Goal: Task Accomplishment & Management: Manage account settings

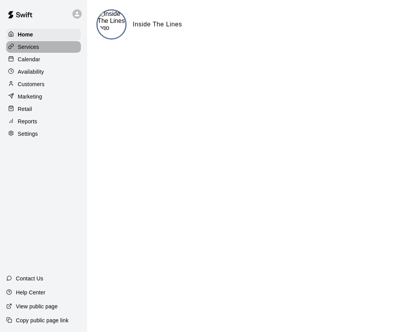
click at [18, 43] on div "Services" at bounding box center [43, 47] width 75 height 12
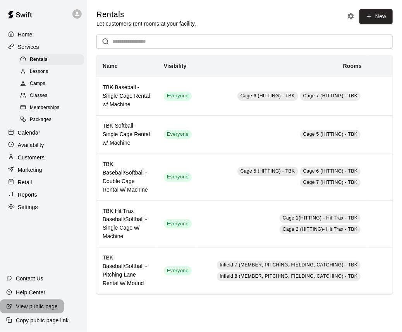
click at [21, 306] on p "View public page" at bounding box center [37, 306] width 42 height 8
click at [39, 306] on p "View public page" at bounding box center [37, 306] width 42 height 8
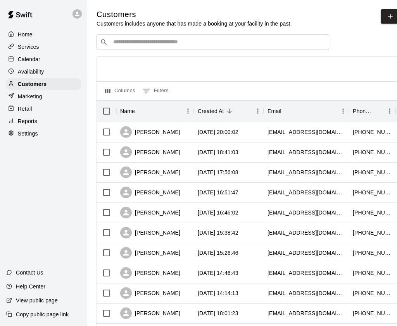
click at [28, 33] on p "Home" at bounding box center [25, 35] width 15 height 8
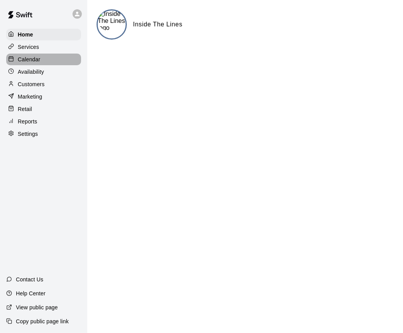
click at [26, 63] on p "Calendar" at bounding box center [29, 59] width 22 height 8
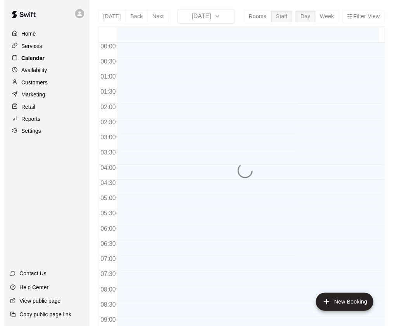
scroll to position [319, 0]
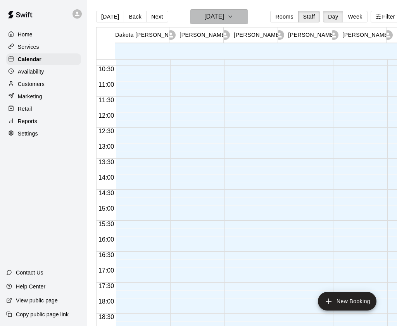
click at [248, 17] on button "[DATE]" at bounding box center [219, 16] width 58 height 15
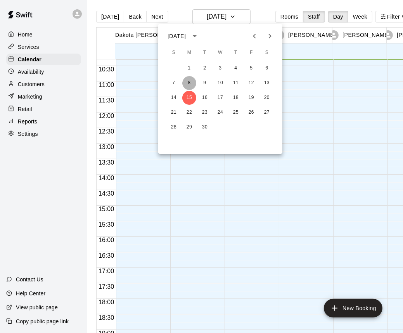
click at [189, 84] on button "8" at bounding box center [189, 83] width 14 height 14
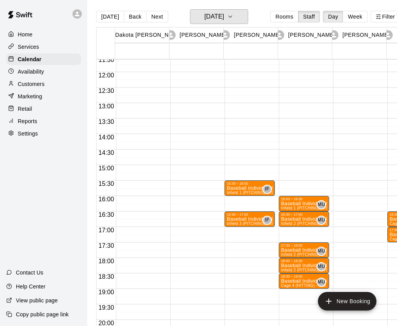
scroll to position [360, 0]
click at [233, 13] on icon "button" at bounding box center [230, 16] width 6 height 9
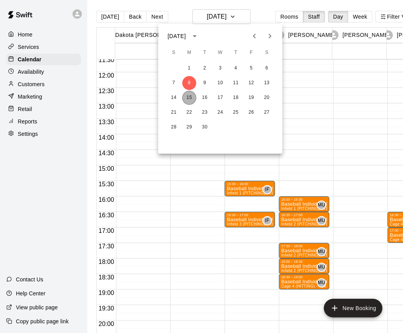
click at [188, 96] on button "15" at bounding box center [189, 98] width 14 height 14
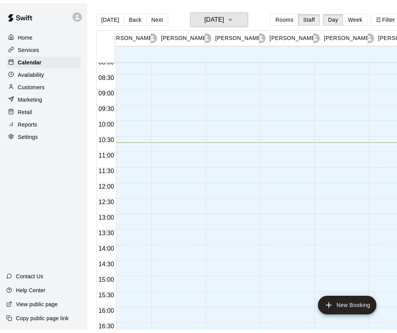
scroll to position [252, 73]
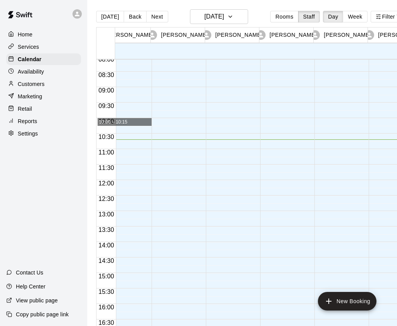
drag, startPoint x: 359, startPoint y: 0, endPoint x: 146, endPoint y: 121, distance: 245.2
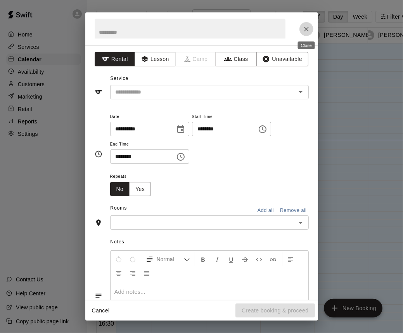
click at [307, 31] on icon "Close" at bounding box center [306, 29] width 8 height 8
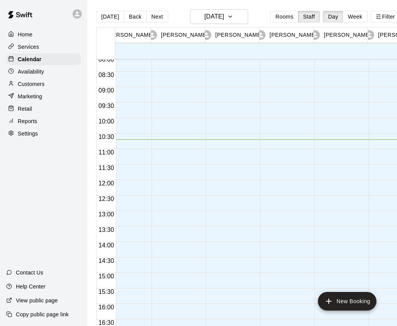
click at [23, 38] on p "Home" at bounding box center [25, 35] width 15 height 8
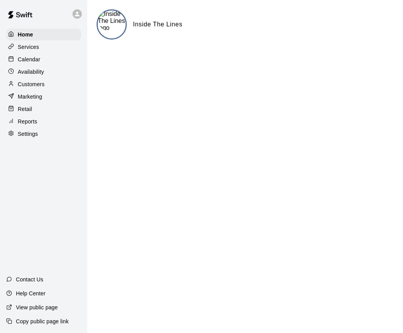
click at [221, 62] on html "Home Services Calendar Availability Customers Marketing Retail Reports Settings…" at bounding box center [201, 31] width 403 height 62
click at [28, 321] on p "Copy public page link" at bounding box center [42, 321] width 53 height 8
click at [43, 127] on div "Reports" at bounding box center [43, 121] width 75 height 12
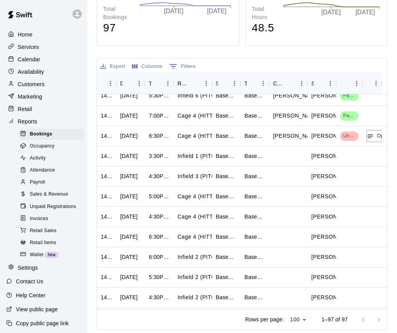
scroll to position [331, 0]
click at [32, 62] on p "Calendar" at bounding box center [29, 59] width 22 height 8
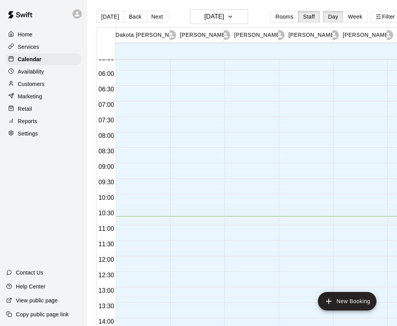
scroll to position [414, 0]
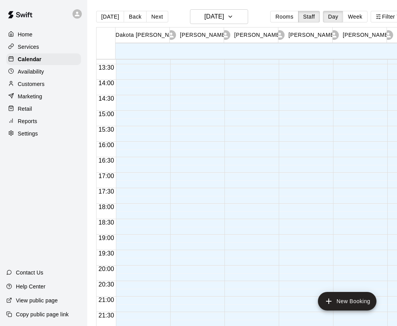
click at [108, 234] on div at bounding box center [106, 233] width 19 height 4
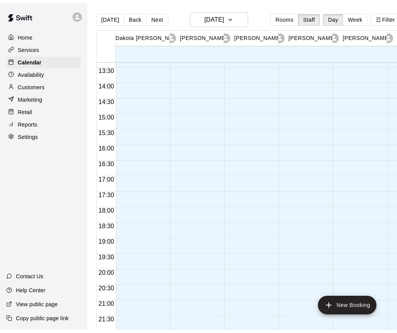
scroll to position [468, 0]
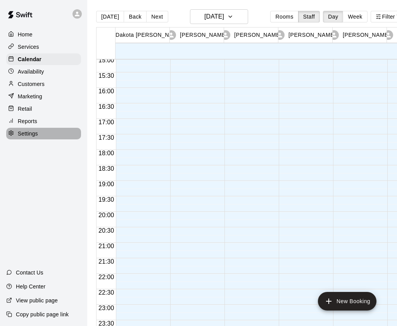
click at [24, 138] on p "Settings" at bounding box center [28, 134] width 20 height 8
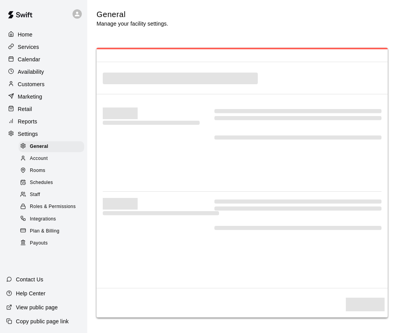
select select "**"
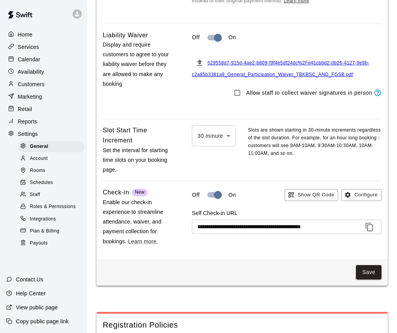
scroll to position [925, 0]
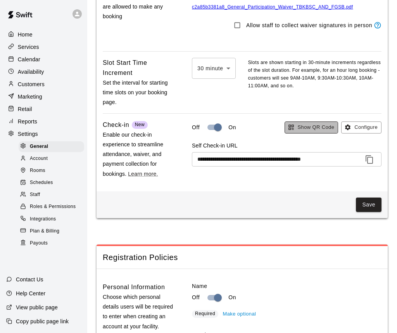
click at [305, 133] on button "Show QR Code" at bounding box center [311, 127] width 54 height 12
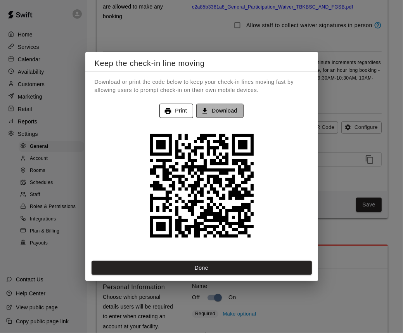
click at [212, 108] on button "Download" at bounding box center [219, 110] width 47 height 14
click at [223, 266] on button "Done" at bounding box center [201, 267] width 220 height 14
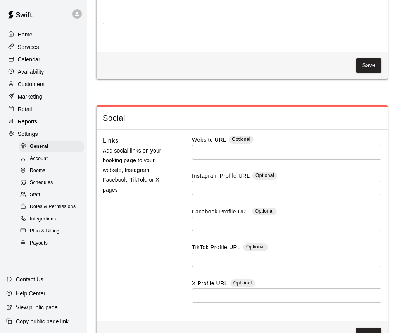
scroll to position [2145, 0]
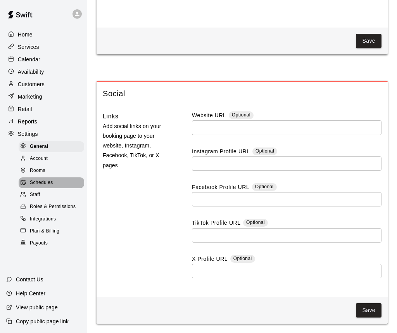
click at [50, 186] on span "Schedules" at bounding box center [41, 183] width 23 height 8
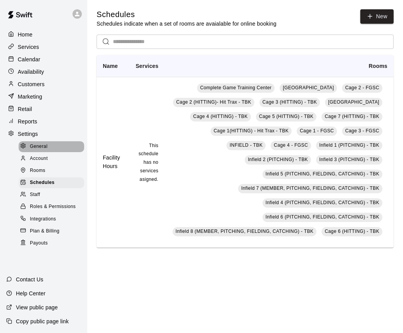
click at [37, 150] on span "General" at bounding box center [39, 147] width 18 height 8
select select "**"
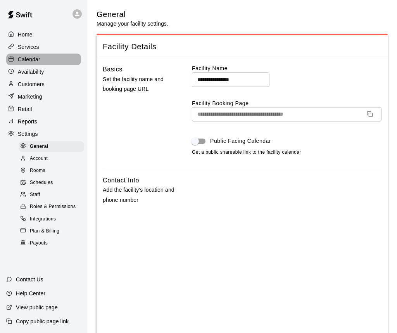
click at [36, 60] on p "Calendar" at bounding box center [29, 59] width 22 height 8
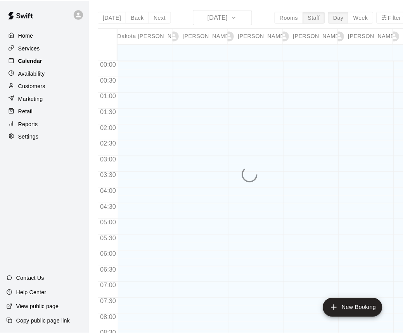
scroll to position [334, 0]
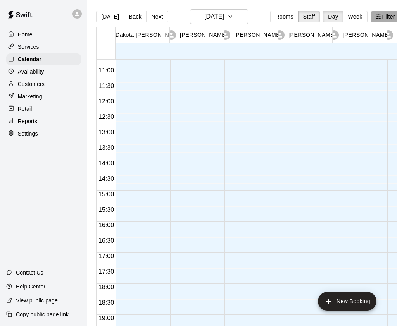
click at [387, 14] on button "Filter View" at bounding box center [392, 17] width 43 height 12
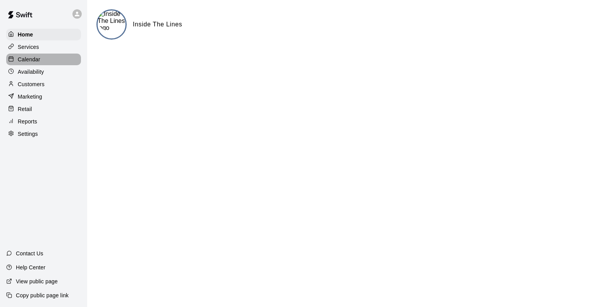
click at [25, 65] on div "Calendar" at bounding box center [43, 59] width 75 height 12
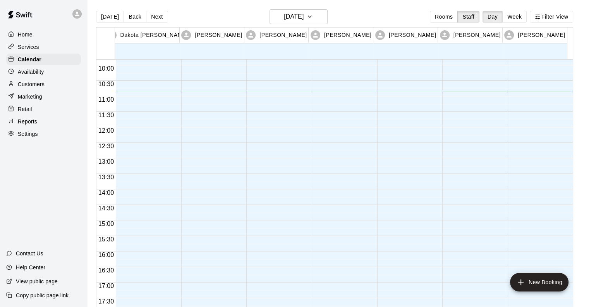
scroll to position [305, 0]
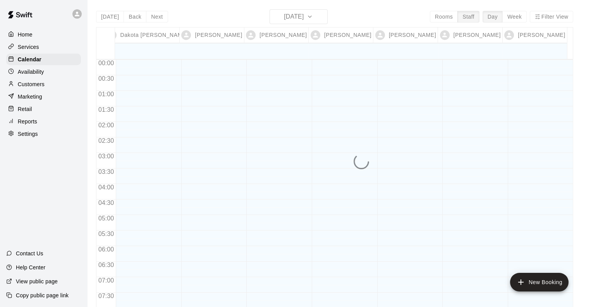
scroll to position [336, 0]
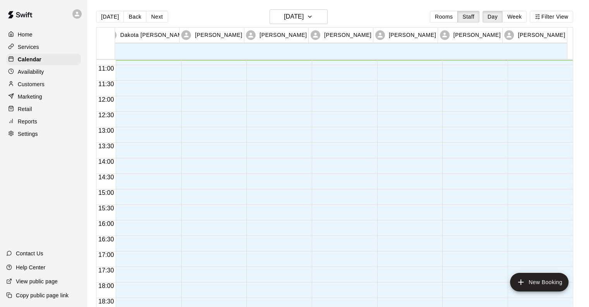
click at [111, 69] on span "11:00" at bounding box center [106, 68] width 19 height 7
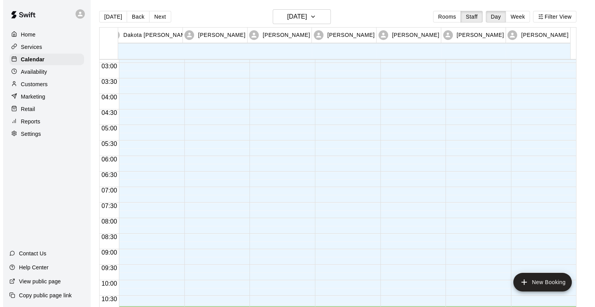
scroll to position [0, 0]
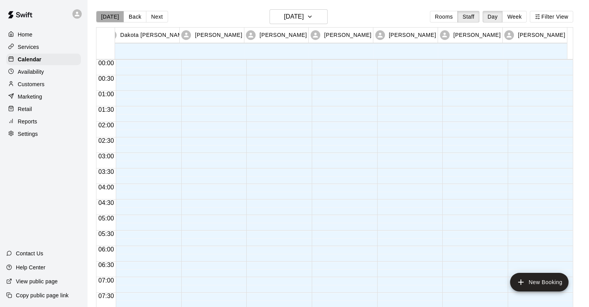
click at [114, 15] on button "Today" at bounding box center [110, 17] width 28 height 12
click at [554, 21] on button "Filter View" at bounding box center [551, 17] width 43 height 12
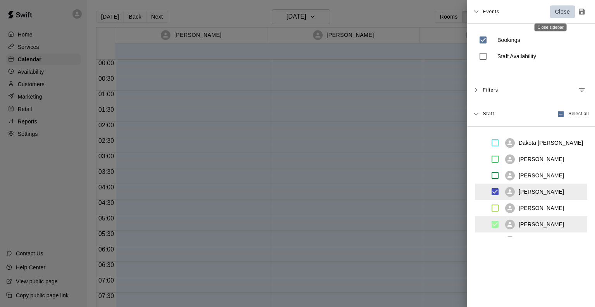
click at [555, 12] on p "Close" at bounding box center [562, 12] width 15 height 8
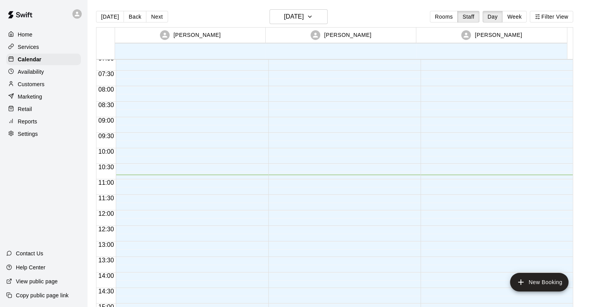
scroll to position [222, 0]
click at [328, 15] on button "[DATE]" at bounding box center [299, 16] width 58 height 15
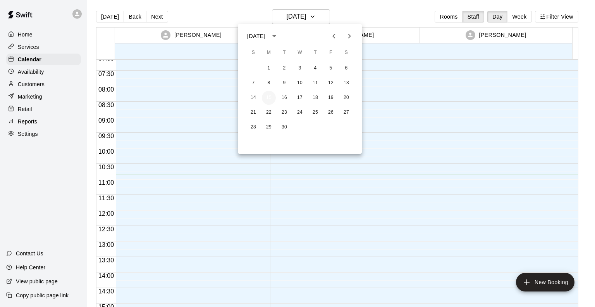
click at [270, 97] on button "15" at bounding box center [269, 98] width 14 height 14
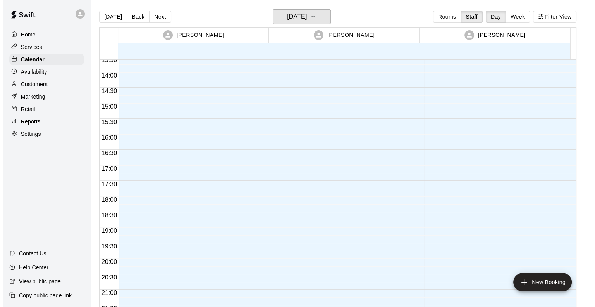
scroll to position [303, 0]
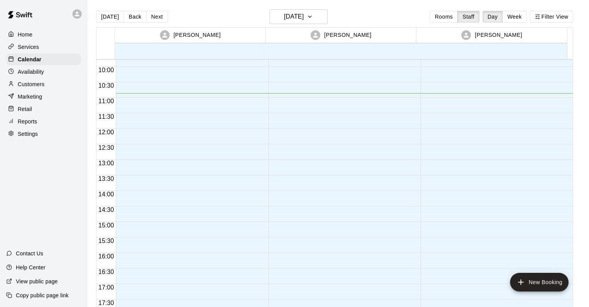
click at [140, 239] on div at bounding box center [190, 129] width 148 height 744
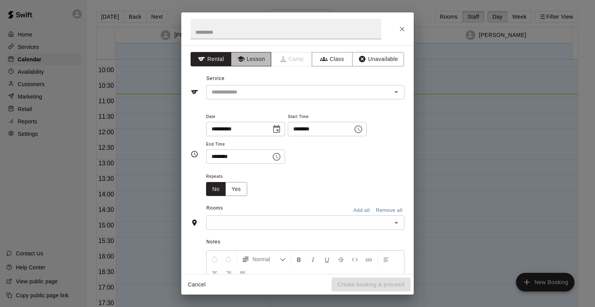
click at [252, 61] on button "Lesson" at bounding box center [251, 59] width 41 height 14
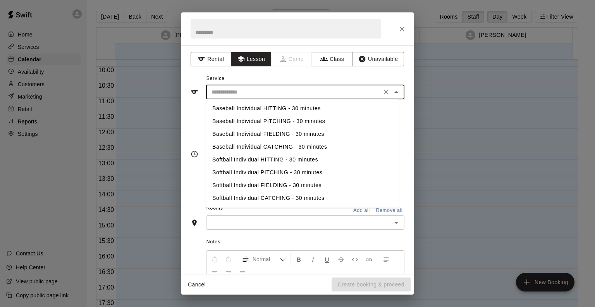
click at [233, 92] on input "text" at bounding box center [294, 92] width 171 height 10
click at [234, 122] on li "Baseball Individual PITCHING - 30 minutes" at bounding box center [302, 121] width 193 height 13
type input "**********"
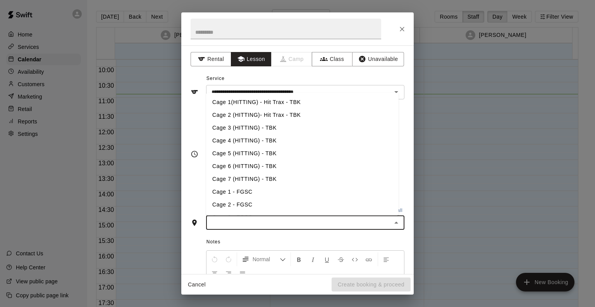
click at [244, 220] on input "text" at bounding box center [299, 222] width 181 height 10
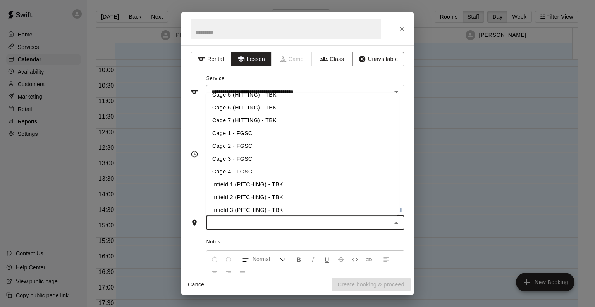
scroll to position [76, 0]
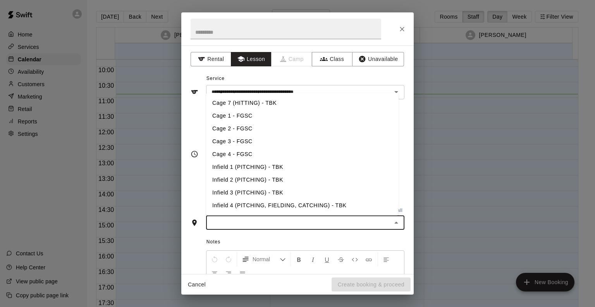
click at [253, 189] on li "Infield 3 (PITCHING) - TBK" at bounding box center [302, 192] width 193 height 13
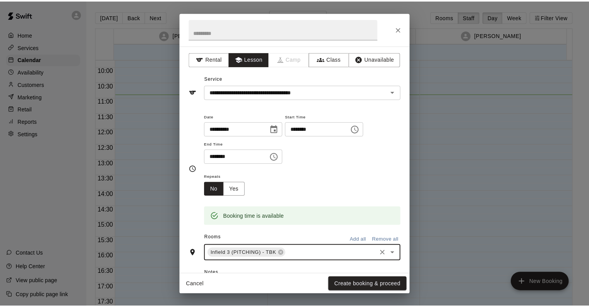
scroll to position [112, 0]
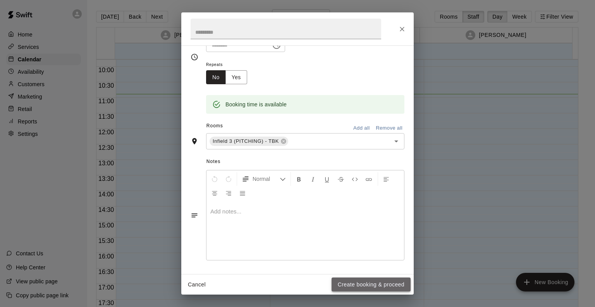
click at [378, 286] on button "Create booking & proceed" at bounding box center [371, 284] width 79 height 14
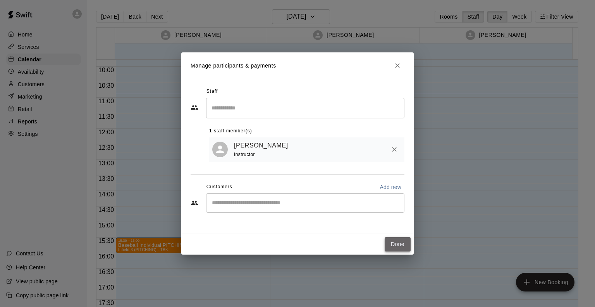
click at [394, 240] on button "Done" at bounding box center [398, 244] width 26 height 14
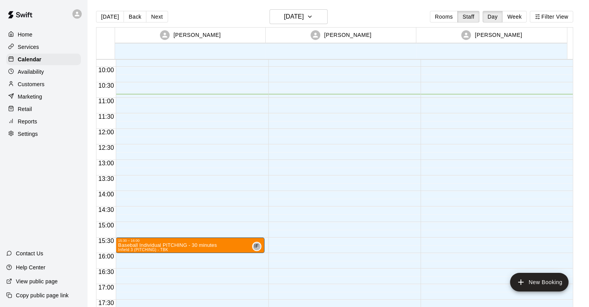
click at [204, 257] on div "15:30 – 16:00 Baseball Individual PITCHING - 30 minutes Infield 3 (PITCHING) - …" at bounding box center [190, 129] width 148 height 744
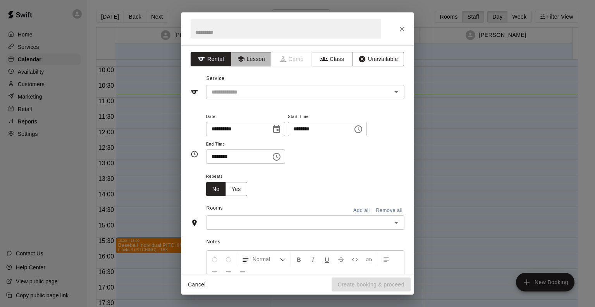
click at [260, 55] on button "Lesson" at bounding box center [251, 59] width 41 height 14
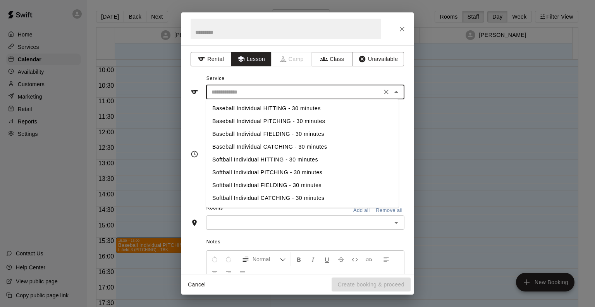
click at [236, 93] on input "text" at bounding box center [294, 92] width 171 height 10
click at [234, 109] on li "Baseball Individual HITTING - 30 minutes" at bounding box center [302, 108] width 193 height 13
type input "**********"
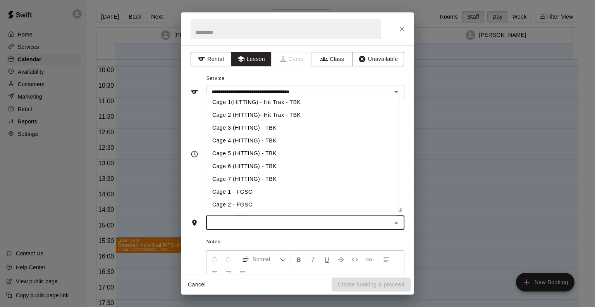
click at [243, 219] on input "text" at bounding box center [299, 222] width 181 height 10
click at [260, 109] on li "Cage 2 (HITTING)- Hit Trax - TBK" at bounding box center [302, 115] width 193 height 13
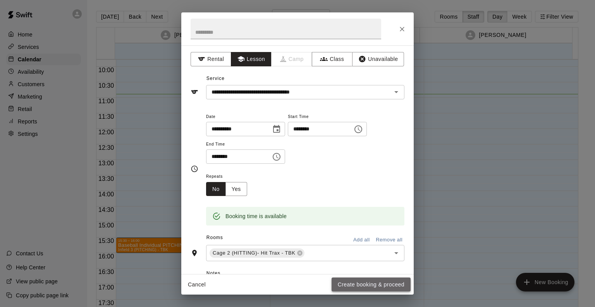
click at [352, 281] on button "Create booking & proceed" at bounding box center [371, 284] width 79 height 14
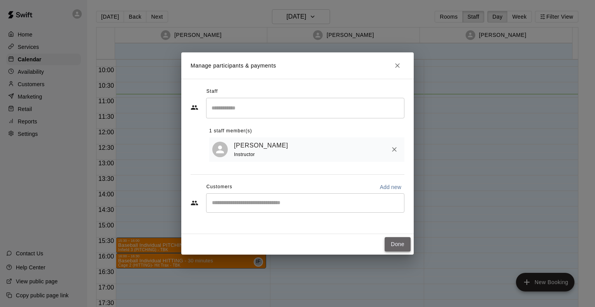
click at [395, 244] on button "Done" at bounding box center [398, 244] width 26 height 14
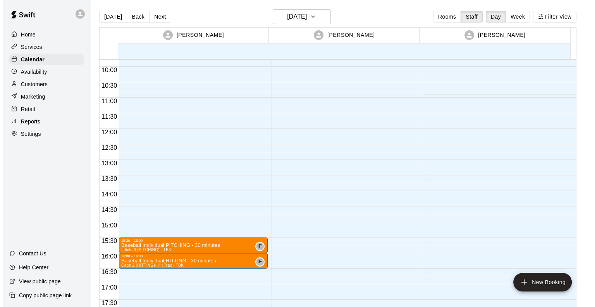
scroll to position [426, 0]
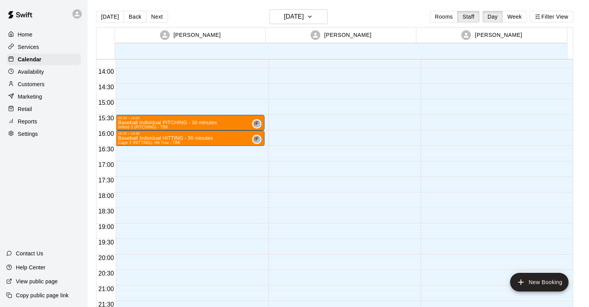
click at [130, 163] on div "15:30 – 16:00 Baseball Individual PITCHING - 30 minutes Infield 3 (PITCHING) - …" at bounding box center [190, 6] width 148 height 744
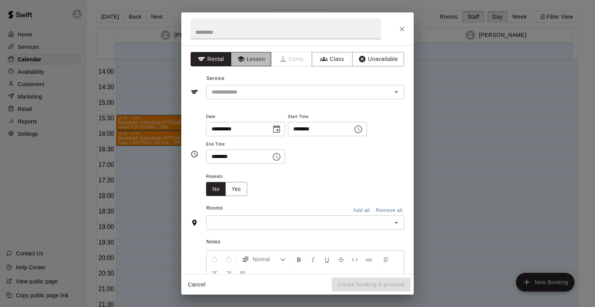
click at [243, 59] on button "Lesson" at bounding box center [251, 59] width 41 height 14
click at [234, 97] on div "​" at bounding box center [305, 92] width 198 height 14
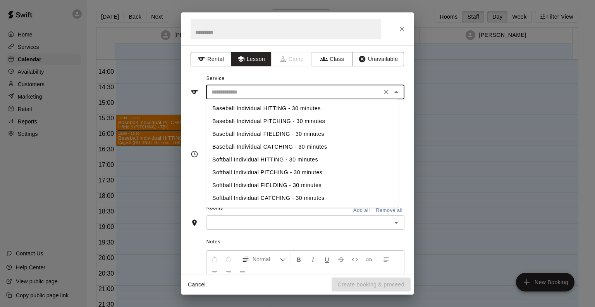
click at [224, 122] on li "Baseball Individual PITCHING - 30 minutes" at bounding box center [302, 121] width 193 height 13
type input "**********"
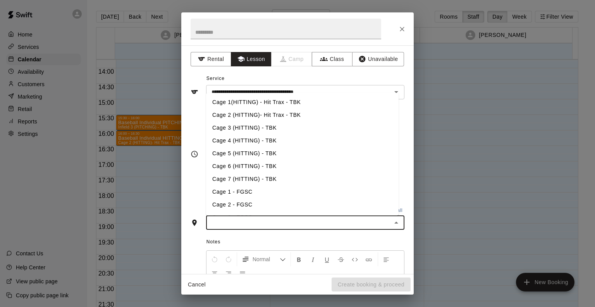
click at [225, 220] on input "text" at bounding box center [299, 222] width 181 height 10
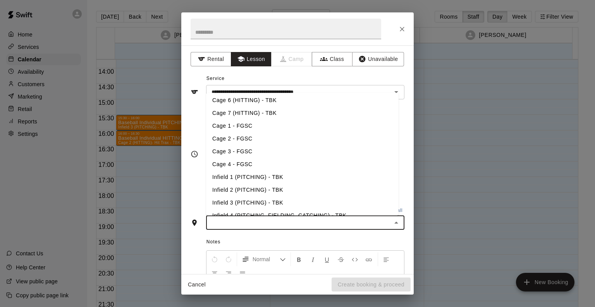
click at [243, 199] on li "Infield 3 (PITCHING) - TBK" at bounding box center [302, 202] width 193 height 13
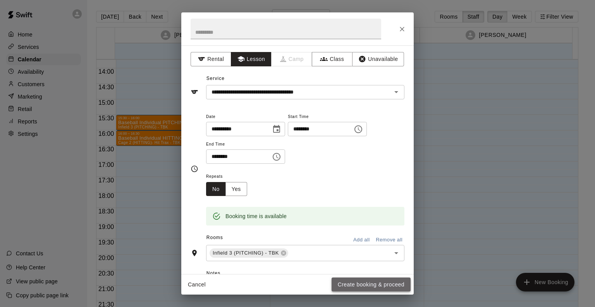
click at [353, 282] on button "Create booking & proceed" at bounding box center [371, 284] width 79 height 14
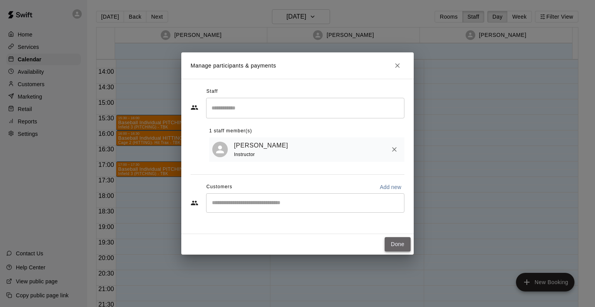
click at [394, 243] on button "Done" at bounding box center [398, 244] width 26 height 14
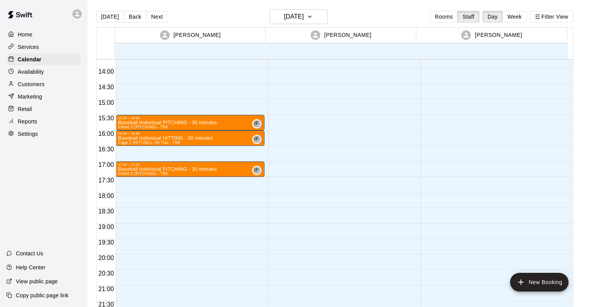
click at [212, 179] on div "15:30 – 16:00 Baseball Individual PITCHING - 30 minutes Infield 3 (PITCHING) - …" at bounding box center [190, 6] width 148 height 744
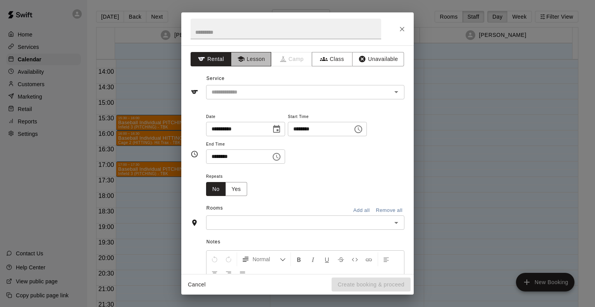
click at [248, 53] on button "Lesson" at bounding box center [251, 59] width 41 height 14
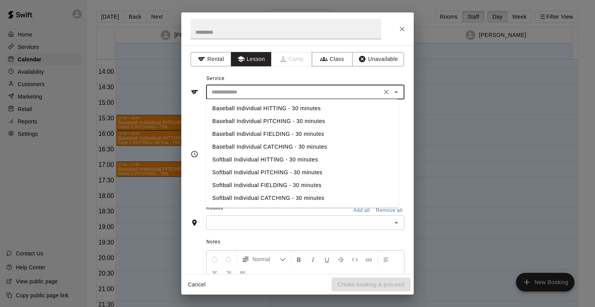
click at [226, 91] on input "text" at bounding box center [294, 92] width 171 height 10
click at [236, 122] on li "Baseball Individual PITCHING - 30 minutes" at bounding box center [302, 121] width 193 height 13
type input "**********"
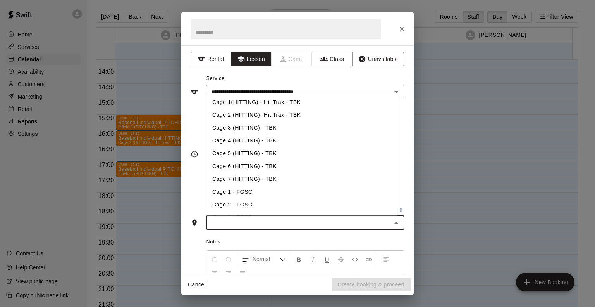
click at [234, 217] on input "text" at bounding box center [299, 222] width 181 height 10
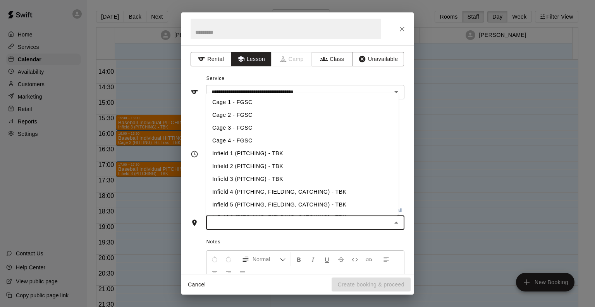
scroll to position [90, 0]
click at [242, 172] on li "Infield 3 (PITCHING) - TBK" at bounding box center [302, 178] width 193 height 13
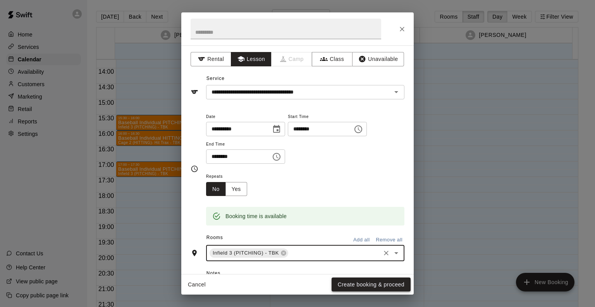
click at [353, 280] on button "Create booking & proceed" at bounding box center [371, 284] width 79 height 14
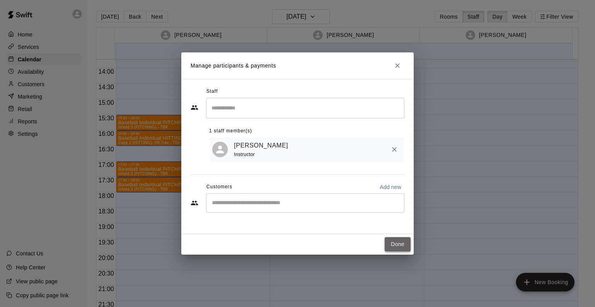
click at [398, 247] on button "Done" at bounding box center [398, 244] width 26 height 14
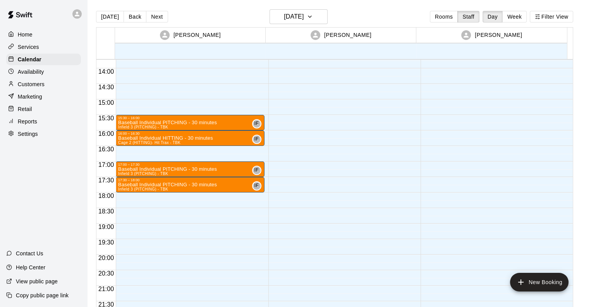
click at [190, 195] on div "15:30 – 16:00 Baseball Individual PITCHING - 30 minutes Infield 3 (PITCHING) - …" at bounding box center [190, 6] width 148 height 744
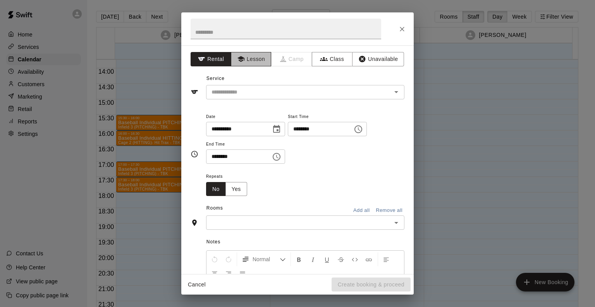
click at [255, 59] on button "Lesson" at bounding box center [251, 59] width 41 height 14
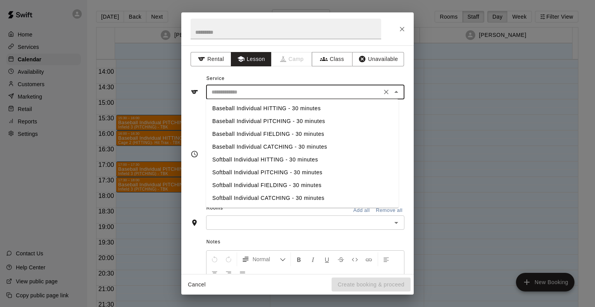
click at [233, 90] on input "text" at bounding box center [294, 92] width 171 height 10
click at [245, 121] on li "Baseball Individual PITCHING - 30 minutes" at bounding box center [302, 121] width 193 height 13
type input "**********"
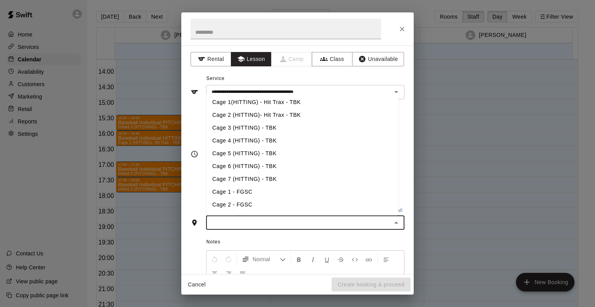
click at [227, 221] on input "text" at bounding box center [299, 222] width 181 height 10
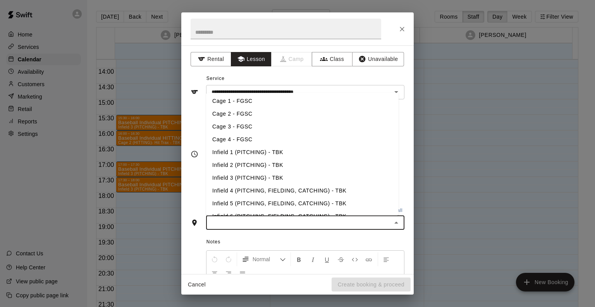
click at [247, 176] on li "Infield 3 (PITCHING) - TBK" at bounding box center [302, 177] width 193 height 13
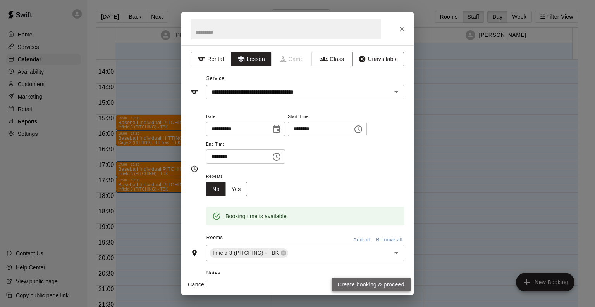
click at [351, 289] on button "Create booking & proceed" at bounding box center [371, 284] width 79 height 14
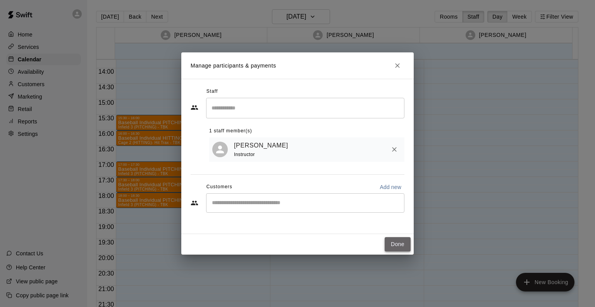
click at [400, 239] on button "Done" at bounding box center [398, 244] width 26 height 14
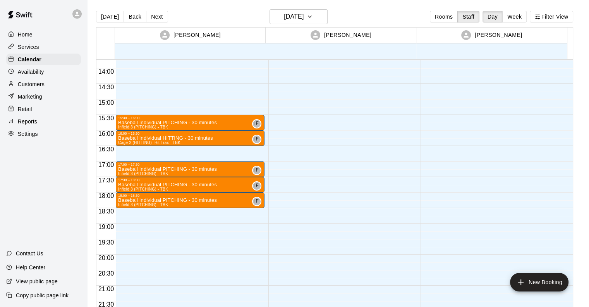
click at [436, 148] on div at bounding box center [495, 6] width 148 height 744
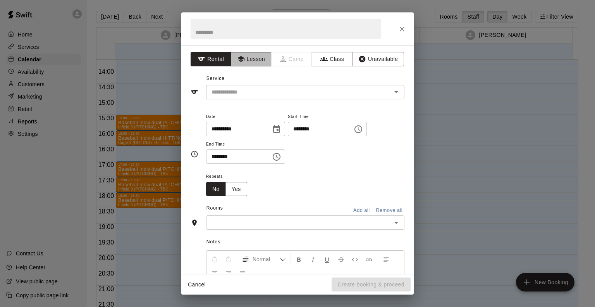
click at [262, 54] on button "Lesson" at bounding box center [251, 59] width 41 height 14
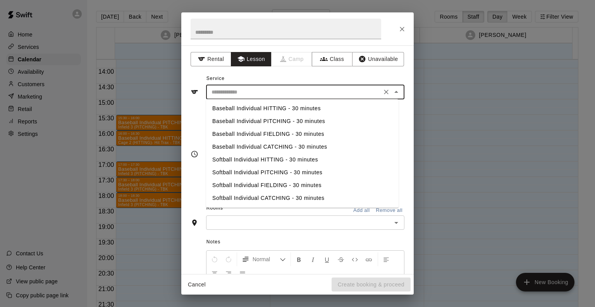
click at [246, 90] on input "text" at bounding box center [294, 92] width 171 height 10
click at [245, 108] on li "Baseball Individual HITTING - 30 minutes" at bounding box center [302, 108] width 193 height 13
type input "**********"
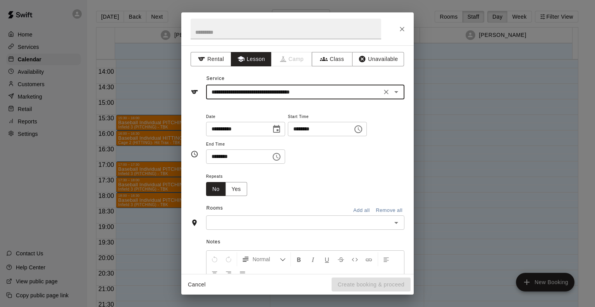
click at [219, 224] on input "text" at bounding box center [299, 222] width 181 height 10
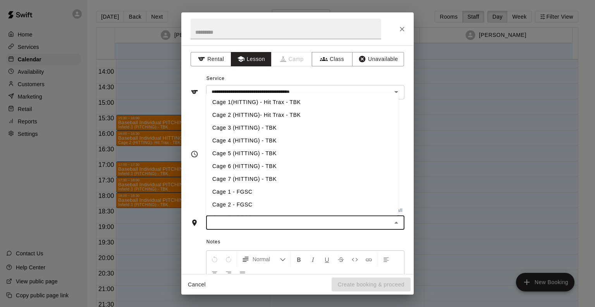
click at [229, 123] on li "Cage 3 (HITTING) - TBK" at bounding box center [302, 127] width 193 height 13
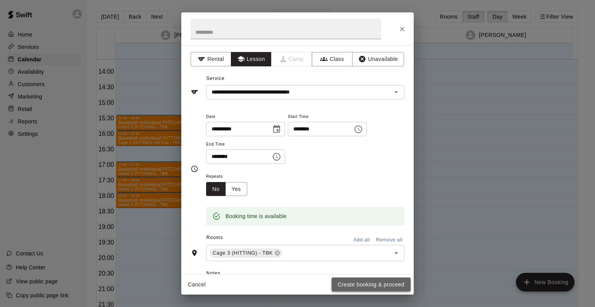
click at [373, 281] on button "Create booking & proceed" at bounding box center [371, 284] width 79 height 14
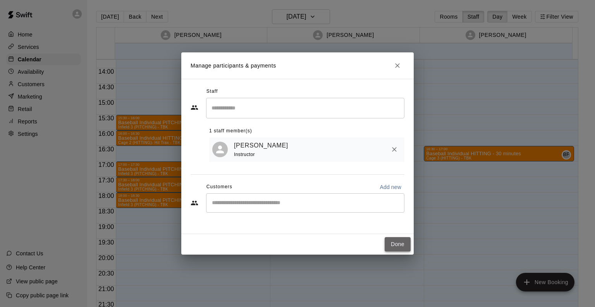
click at [395, 243] on button "Done" at bounding box center [398, 244] width 26 height 14
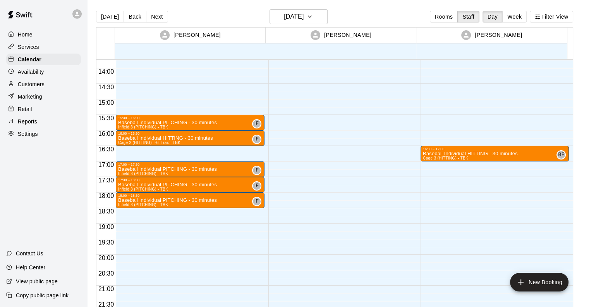
click at [444, 165] on div "16:30 – 17:00 Baseball Individual HITTING - 30 minutes Cage 3 (HITTING) - TBK B…" at bounding box center [495, 6] width 148 height 744
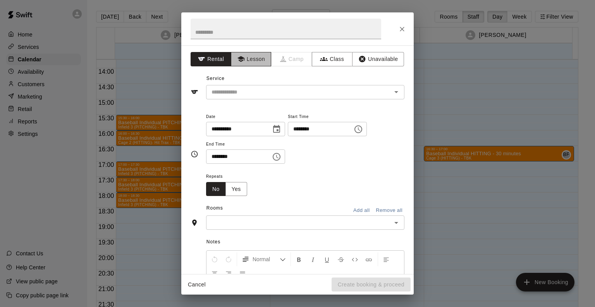
click at [261, 53] on button "Lesson" at bounding box center [251, 59] width 41 height 14
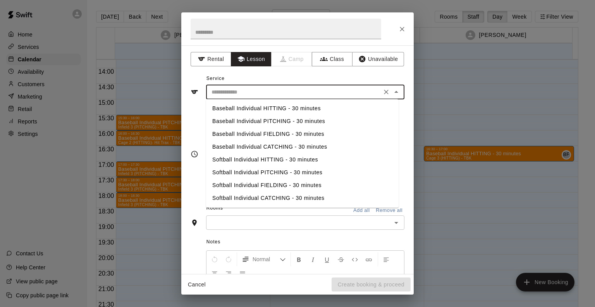
click at [237, 92] on input "text" at bounding box center [294, 92] width 171 height 10
click at [226, 109] on li "Baseball Individual HITTING - 30 minutes" at bounding box center [302, 108] width 193 height 13
type input "**********"
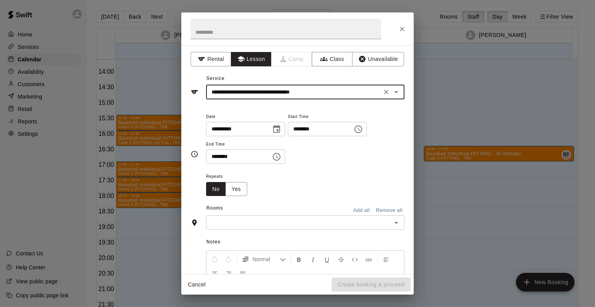
click at [241, 220] on input "text" at bounding box center [299, 222] width 181 height 10
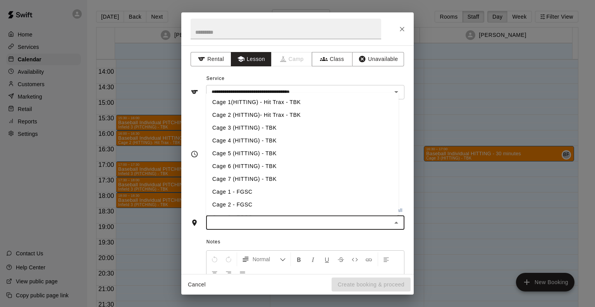
click at [241, 128] on li "Cage 3 (HITTING) - TBK" at bounding box center [302, 127] width 193 height 13
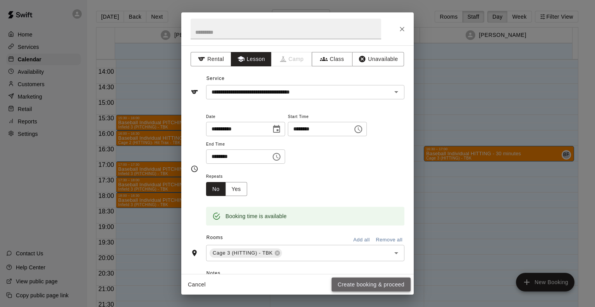
click at [364, 284] on button "Create booking & proceed" at bounding box center [371, 284] width 79 height 14
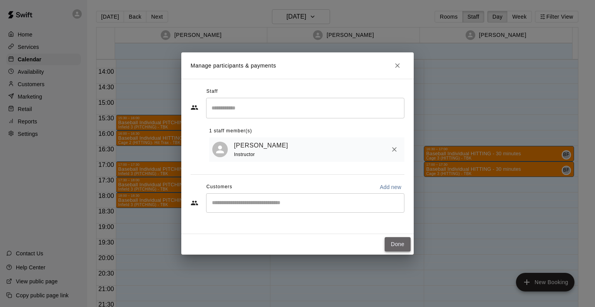
click at [401, 241] on button "Done" at bounding box center [398, 244] width 26 height 14
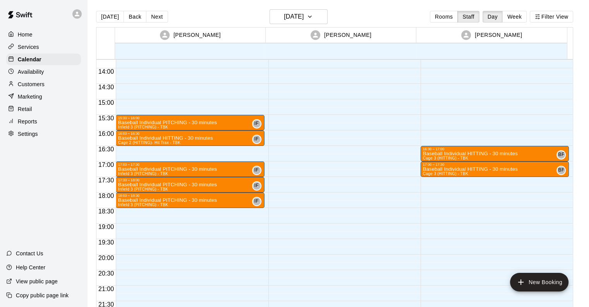
click at [451, 181] on div "16:30 – 17:00 Baseball Individual HITTING - 30 minutes Cage 3 (HITTING) - TBK B…" at bounding box center [495, 6] width 148 height 744
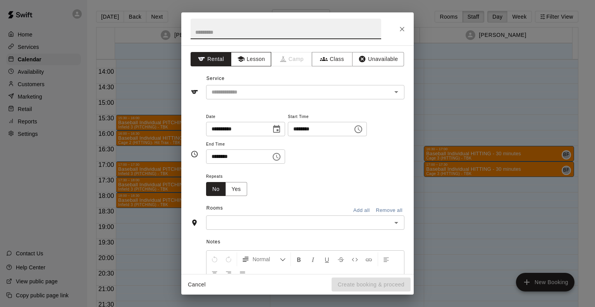
click at [250, 59] on button "Lesson" at bounding box center [251, 59] width 41 height 14
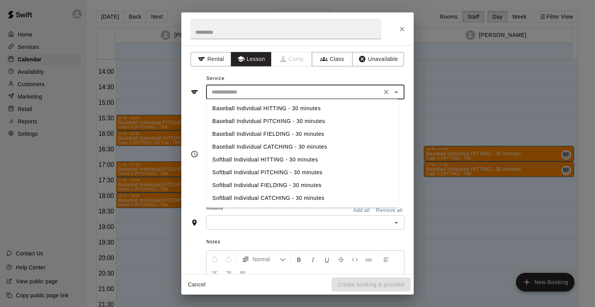
click at [237, 90] on input "text" at bounding box center [294, 92] width 171 height 10
click at [234, 108] on li "Baseball Individual HITTING - 30 minutes" at bounding box center [302, 108] width 193 height 13
type input "**********"
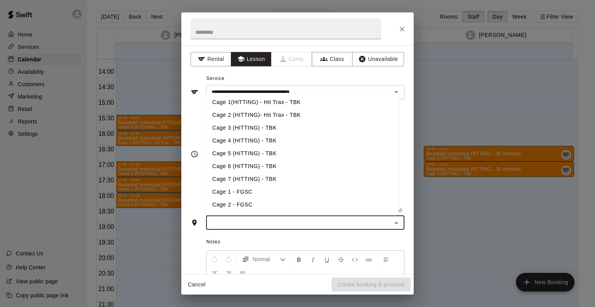
click at [236, 223] on input "text" at bounding box center [299, 222] width 181 height 10
click at [261, 129] on li "Cage 3 (HITTING) - TBK" at bounding box center [302, 127] width 193 height 13
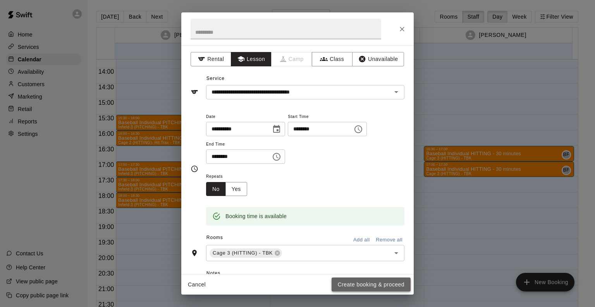
click at [377, 279] on button "Create booking & proceed" at bounding box center [371, 284] width 79 height 14
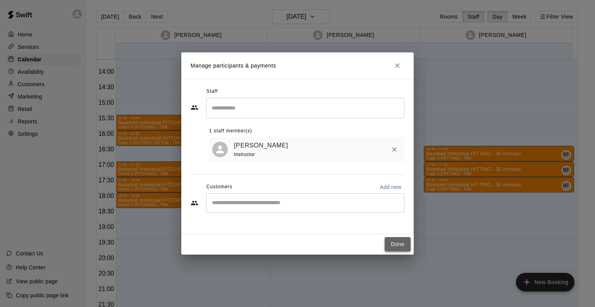
click at [401, 243] on button "Done" at bounding box center [398, 244] width 26 height 14
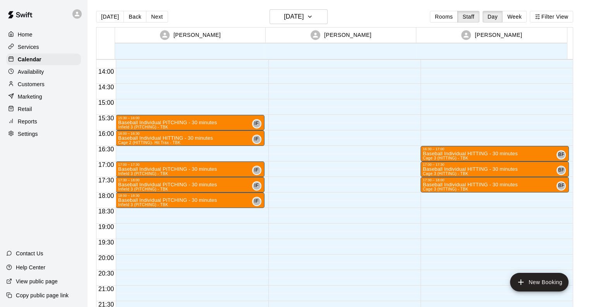
click at [435, 195] on div "16:30 – 17:00 Baseball Individual HITTING - 30 minutes Cage 3 (HITTING) - TBK B…" at bounding box center [495, 6] width 148 height 744
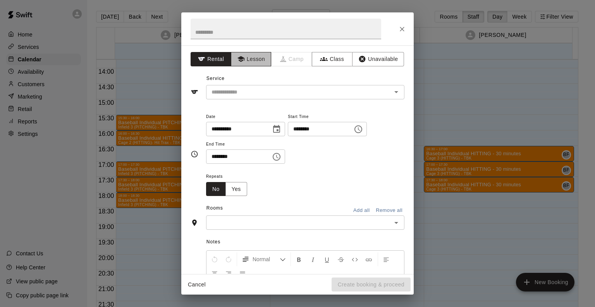
click at [239, 58] on icon "button" at bounding box center [240, 59] width 7 height 6
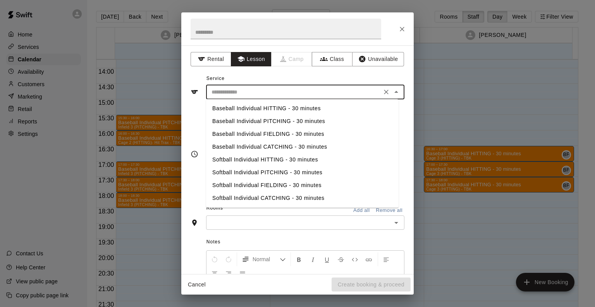
click at [239, 91] on input "text" at bounding box center [294, 92] width 171 height 10
click at [240, 148] on li "Baseball Individual CATCHING - 30 minutes" at bounding box center [302, 146] width 193 height 13
type input "**********"
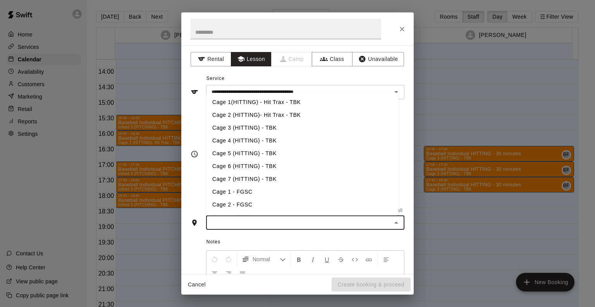
click at [231, 220] on input "text" at bounding box center [299, 222] width 181 height 10
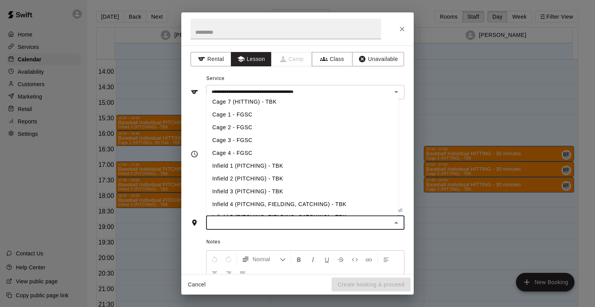
scroll to position [110, 0]
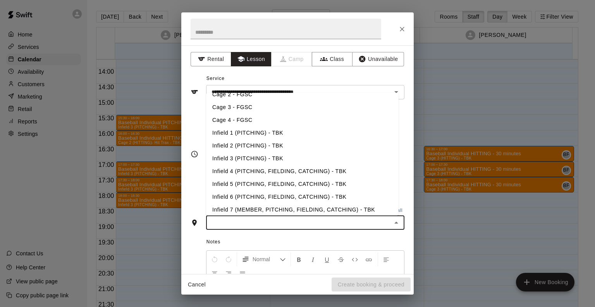
click at [262, 171] on li "Infield 4 (PITCHING, FIELDING, CATCHING) - TBK" at bounding box center [302, 171] width 193 height 13
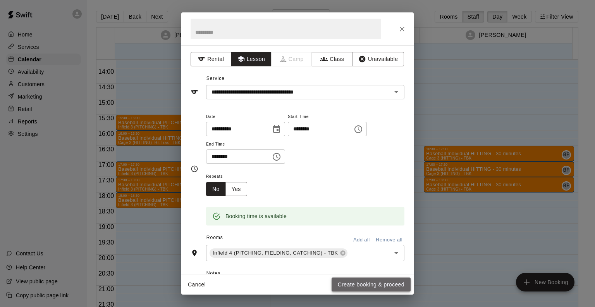
click at [357, 285] on button "Create booking & proceed" at bounding box center [371, 284] width 79 height 14
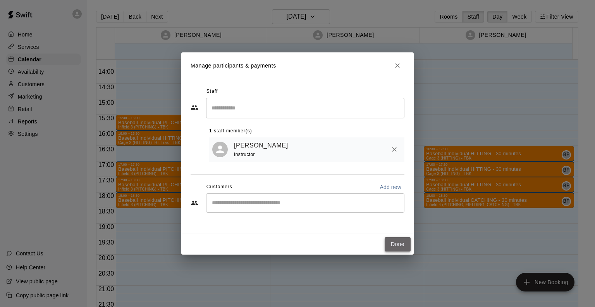
click at [393, 245] on button "Done" at bounding box center [398, 244] width 26 height 14
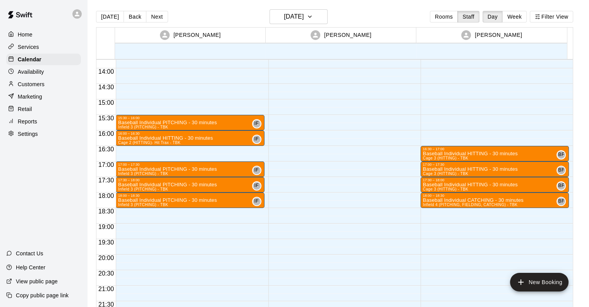
click at [272, 134] on div at bounding box center [343, 6] width 148 height 744
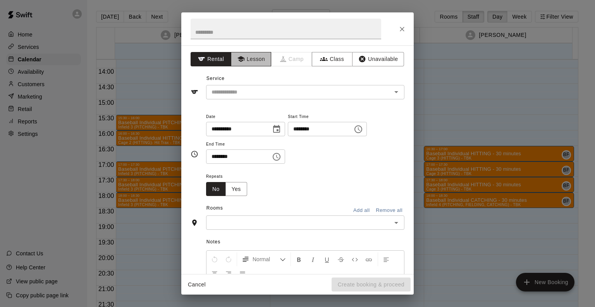
click at [256, 54] on button "Lesson" at bounding box center [251, 59] width 41 height 14
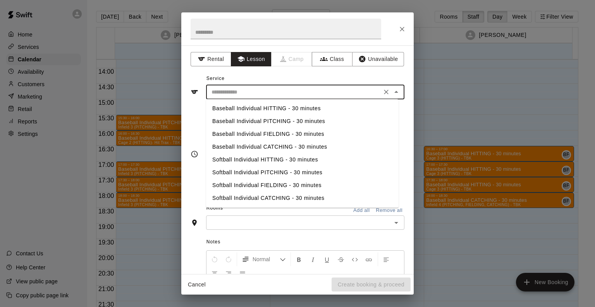
click at [230, 91] on input "text" at bounding box center [294, 92] width 171 height 10
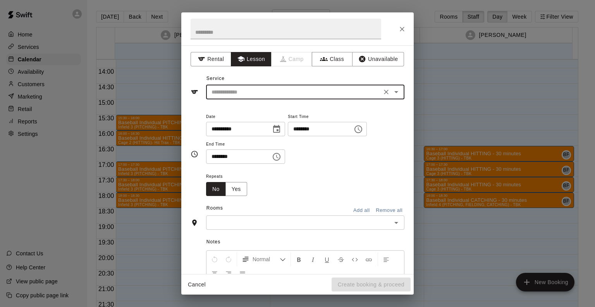
click at [230, 91] on input "text" at bounding box center [294, 92] width 171 height 10
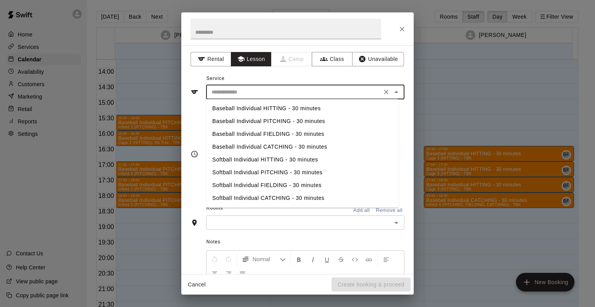
click at [228, 121] on li "Baseball Individual PITCHING - 30 minutes" at bounding box center [302, 121] width 193 height 13
type input "**********"
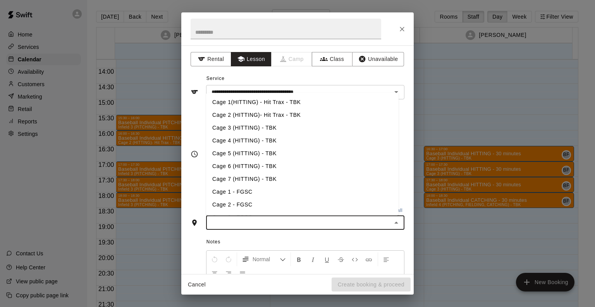
click at [244, 221] on input "text" at bounding box center [299, 222] width 181 height 10
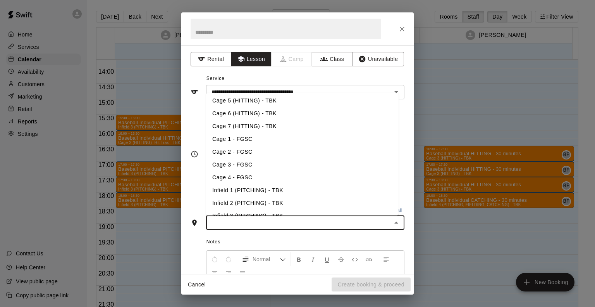
scroll to position [53, 0]
click at [250, 200] on li "Infield 2 (PITCHING) - TBK" at bounding box center [302, 202] width 193 height 13
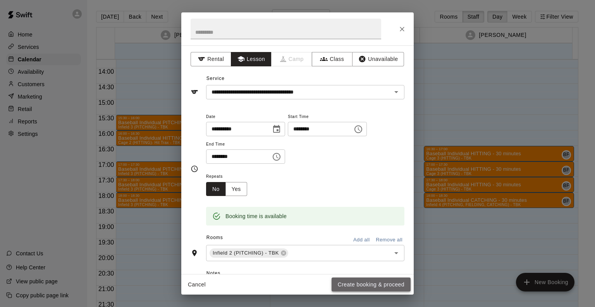
click at [348, 286] on button "Create booking & proceed" at bounding box center [371, 284] width 79 height 14
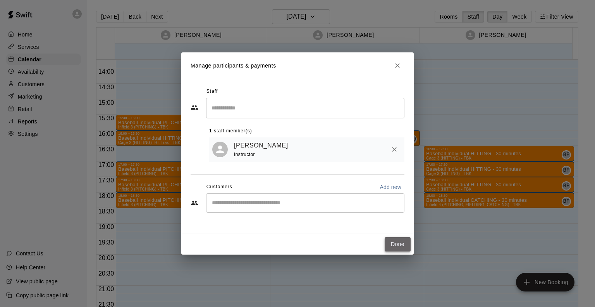
click at [394, 243] on button "Done" at bounding box center [398, 244] width 26 height 14
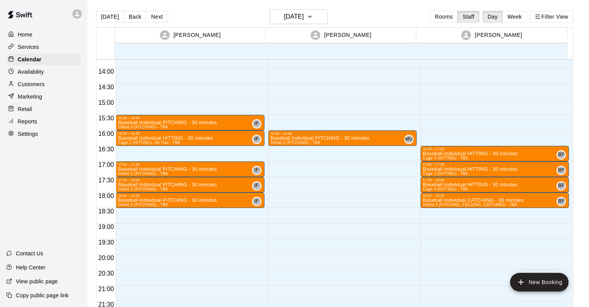
click at [338, 147] on div "16:00 – 16:30 Baseball Individual PITCHING - 30 minutes Infield 2 (PITCHING) - …" at bounding box center [343, 6] width 148 height 744
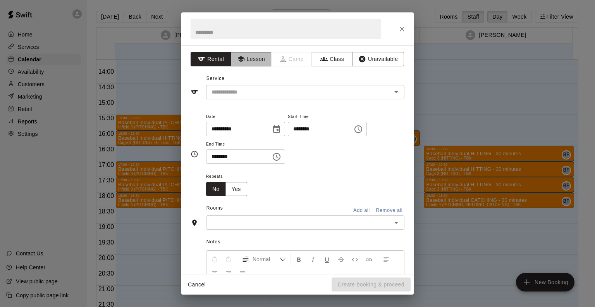
click at [262, 60] on button "Lesson" at bounding box center [251, 59] width 41 height 14
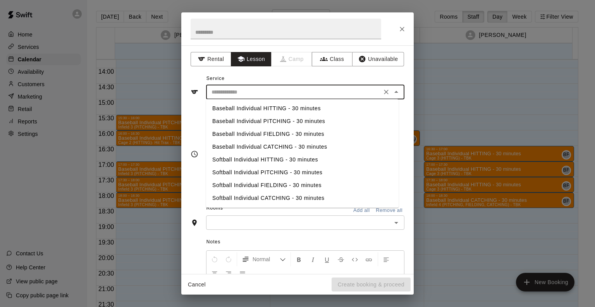
click at [245, 93] on input "text" at bounding box center [294, 92] width 171 height 10
click at [246, 119] on li "Baseball Individual PITCHING - 30 minutes" at bounding box center [302, 121] width 193 height 13
type input "**********"
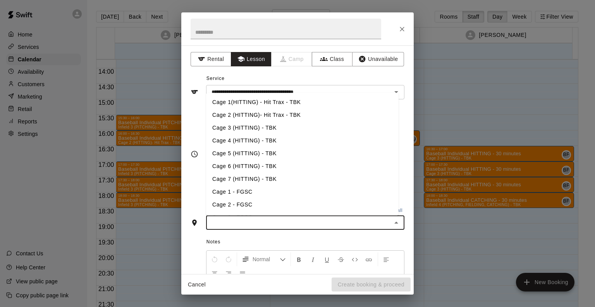
click at [274, 217] on input "text" at bounding box center [299, 222] width 181 height 10
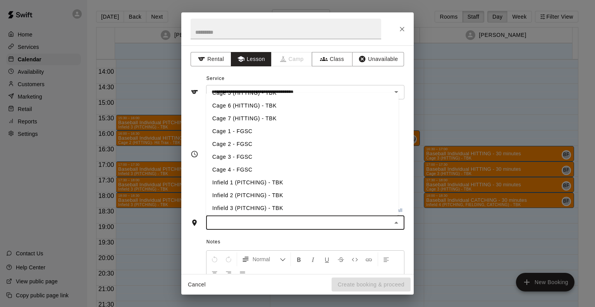
scroll to position [88, 0]
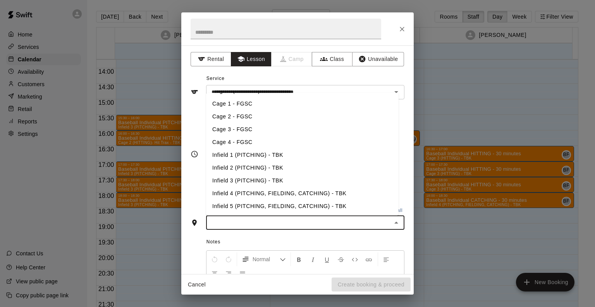
click at [275, 167] on li "Infield 2 (PITCHING) - TBK" at bounding box center [302, 167] width 193 height 13
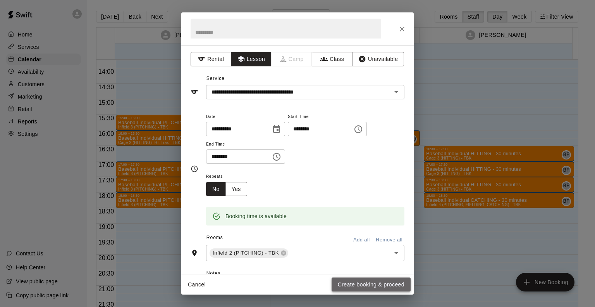
click at [372, 280] on button "Create booking & proceed" at bounding box center [371, 284] width 79 height 14
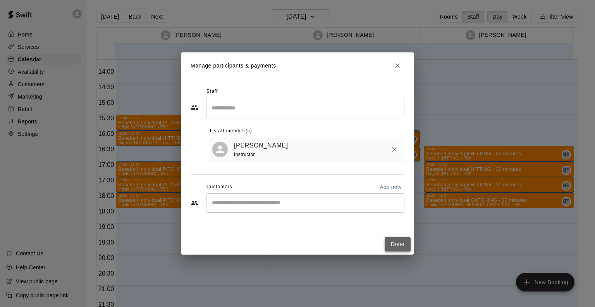
click at [399, 238] on button "Done" at bounding box center [398, 244] width 26 height 14
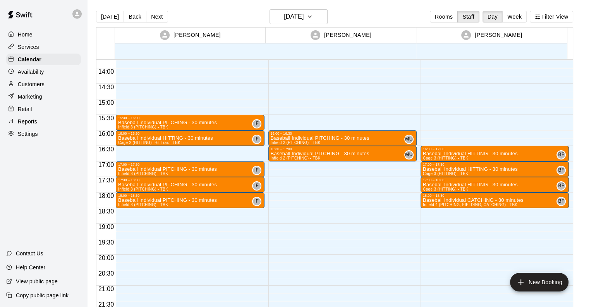
click at [284, 178] on div "16:00 – 16:30 Baseball Individual PITCHING - 30 minutes Infield 2 (PITCHING) - …" at bounding box center [343, 6] width 148 height 744
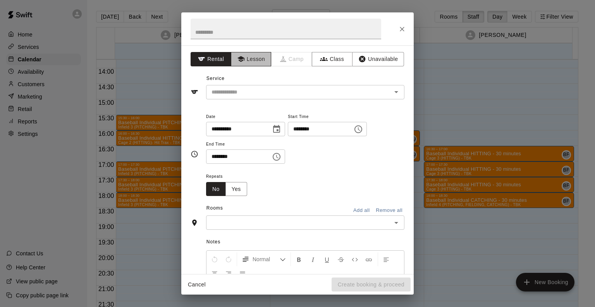
click at [252, 57] on button "Lesson" at bounding box center [251, 59] width 41 height 14
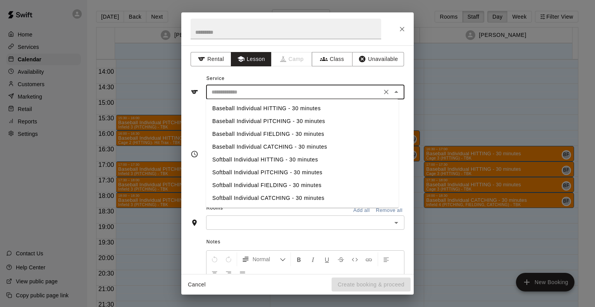
click at [236, 89] on input "text" at bounding box center [294, 92] width 171 height 10
click at [235, 123] on li "Baseball Individual PITCHING - 30 minutes" at bounding box center [302, 121] width 193 height 13
type input "**********"
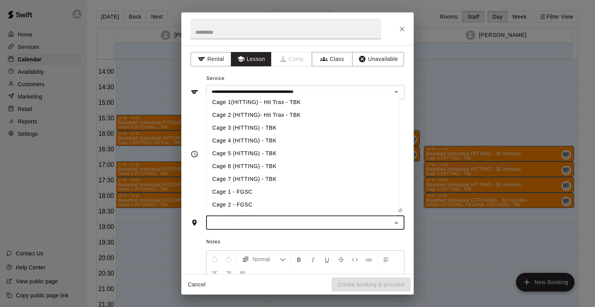
click at [250, 222] on input "text" at bounding box center [299, 222] width 181 height 10
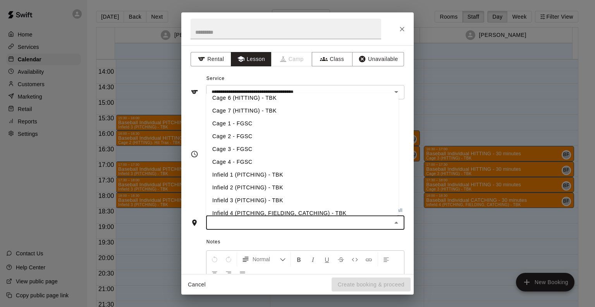
scroll to position [68, 0]
click at [257, 187] on li "Infield 2 (PITCHING) - TBK" at bounding box center [302, 187] width 193 height 13
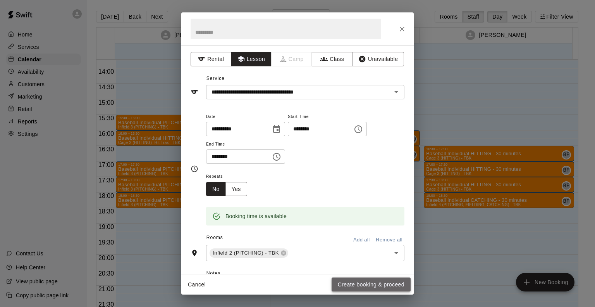
click at [368, 285] on button "Create booking & proceed" at bounding box center [371, 284] width 79 height 14
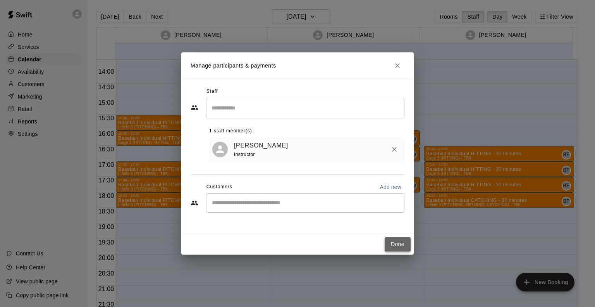
click at [404, 242] on button "Done" at bounding box center [398, 244] width 26 height 14
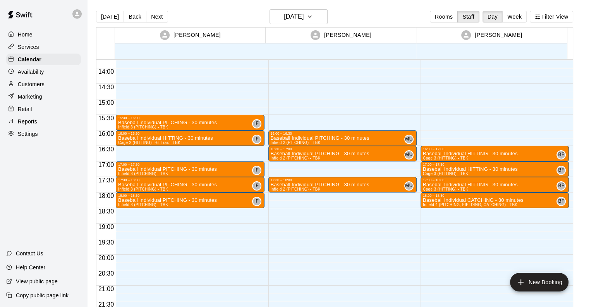
click at [279, 197] on div "16:00 – 16:30 Baseball Individual PITCHING - 30 minutes Infield 2 (PITCHING) - …" at bounding box center [343, 6] width 148 height 744
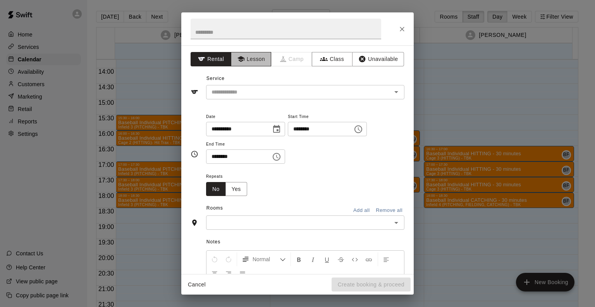
click at [252, 59] on button "Lesson" at bounding box center [251, 59] width 41 height 14
click at [238, 86] on div "​" at bounding box center [305, 92] width 198 height 14
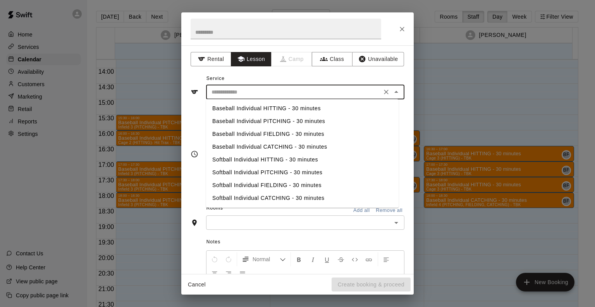
click at [238, 107] on li "Baseball Individual HITTING - 30 minutes" at bounding box center [302, 108] width 193 height 13
type input "**********"
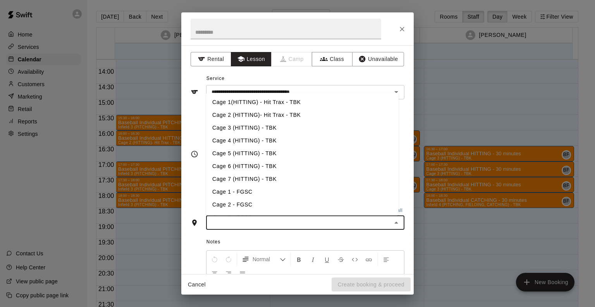
click at [225, 222] on input "text" at bounding box center [299, 222] width 181 height 10
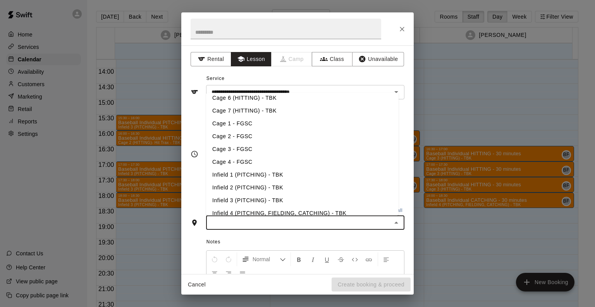
scroll to position [69, 0]
click at [239, 181] on li "Infield 2 (PITCHING) - TBK" at bounding box center [302, 186] width 193 height 13
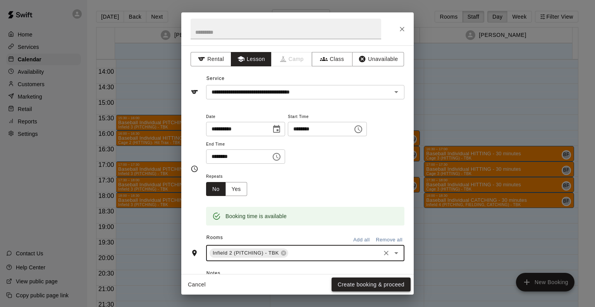
click at [375, 286] on button "Create booking & proceed" at bounding box center [371, 284] width 79 height 14
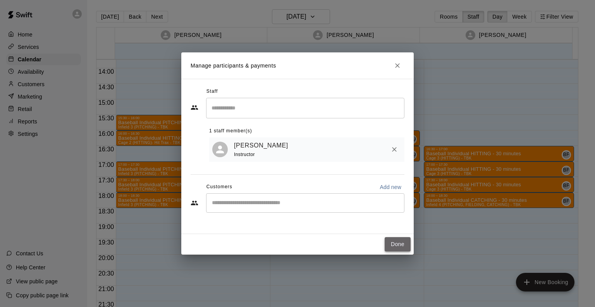
click at [398, 240] on button "Done" at bounding box center [398, 244] width 26 height 14
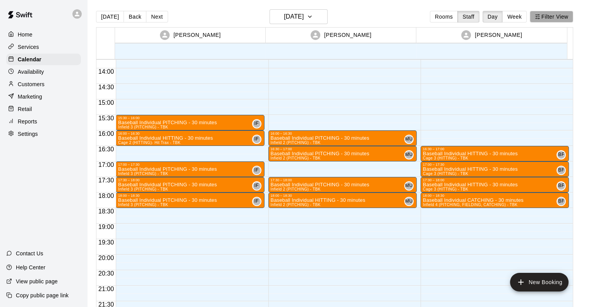
click at [552, 17] on button "Filter View" at bounding box center [551, 17] width 43 height 12
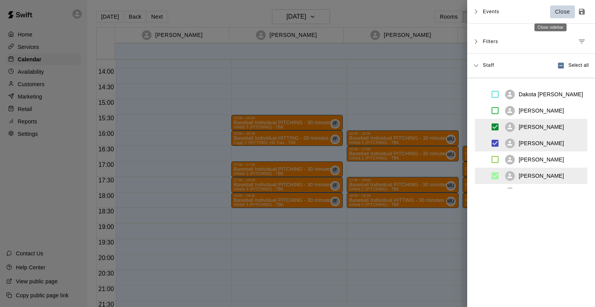
click at [555, 13] on p "Close" at bounding box center [562, 12] width 15 height 8
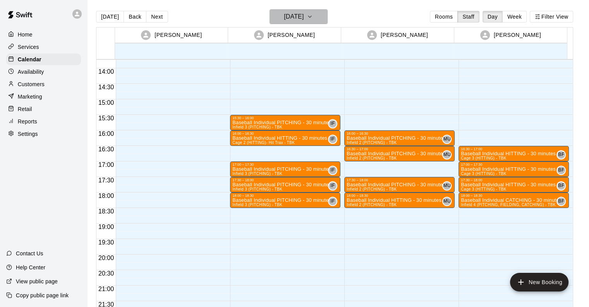
click at [313, 14] on icon "button" at bounding box center [310, 16] width 6 height 9
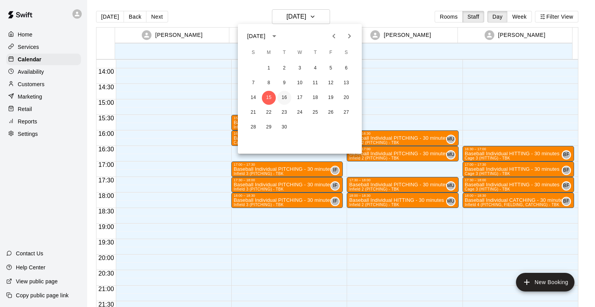
click at [283, 94] on button "16" at bounding box center [285, 98] width 14 height 14
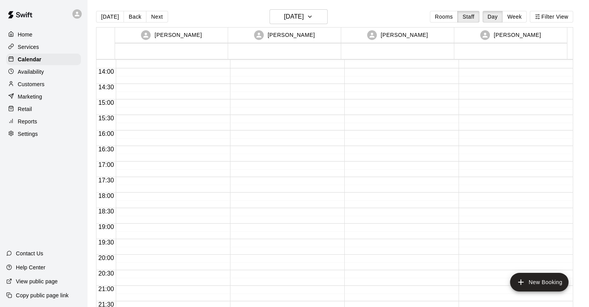
click at [128, 165] on div at bounding box center [171, 6] width 110 height 744
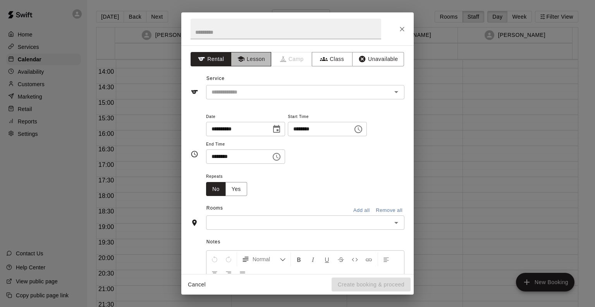
click at [249, 58] on button "Lesson" at bounding box center [251, 59] width 41 height 14
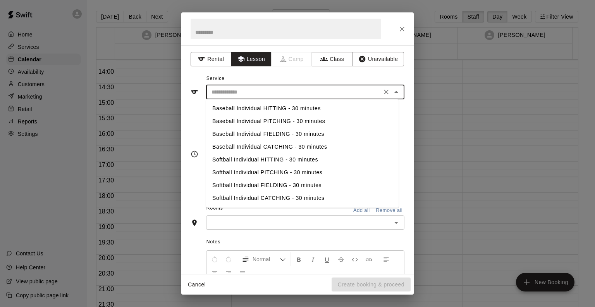
click at [238, 91] on input "text" at bounding box center [294, 92] width 171 height 10
click at [240, 134] on li "Baseball Individual FIELDING - 30 minutes" at bounding box center [302, 134] width 193 height 13
type input "**********"
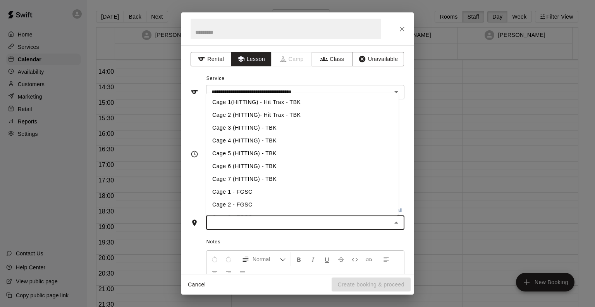
click at [238, 222] on input "text" at bounding box center [299, 222] width 181 height 10
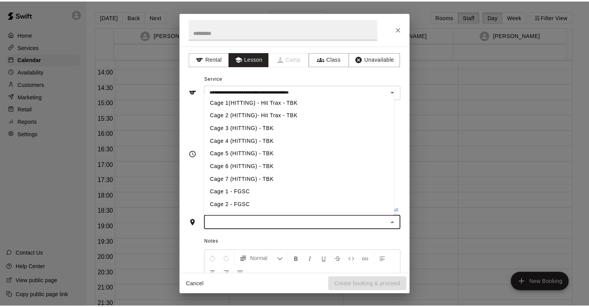
scroll to position [98, 0]
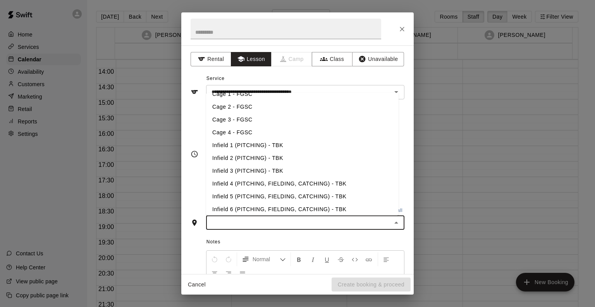
click at [246, 198] on li "Infield 5 (PITCHING, FIELDING, CATCHING) - TBK" at bounding box center [302, 196] width 193 height 13
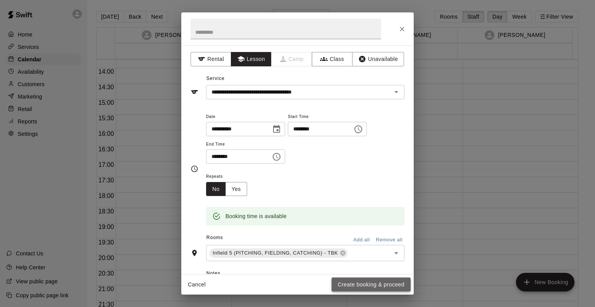
click at [353, 279] on button "Create booking & proceed" at bounding box center [371, 284] width 79 height 14
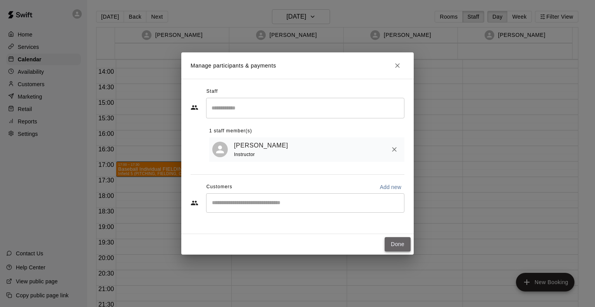
click at [406, 248] on button "Done" at bounding box center [398, 244] width 26 height 14
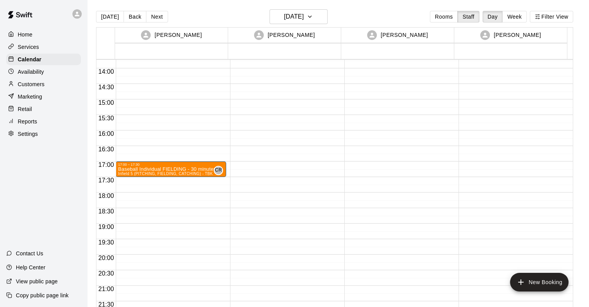
click at [169, 180] on div "17:00 – 17:30 Baseball Individual FIELDING - 30 minutes Infield 5 (PITCHING, FI…" at bounding box center [171, 6] width 110 height 744
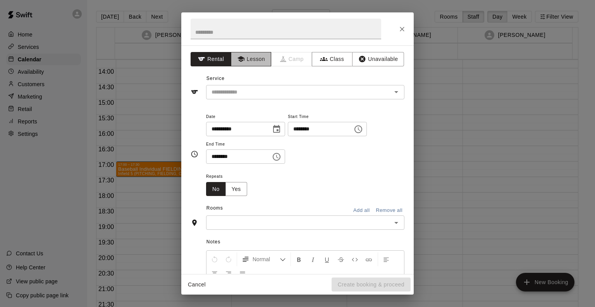
click at [248, 57] on button "Lesson" at bounding box center [251, 59] width 41 height 14
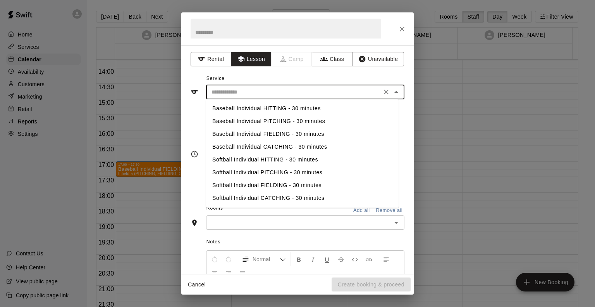
click at [237, 88] on input "text" at bounding box center [294, 92] width 171 height 10
click at [237, 108] on li "Baseball Individual HITTING - 30 minutes" at bounding box center [302, 108] width 193 height 13
type input "**********"
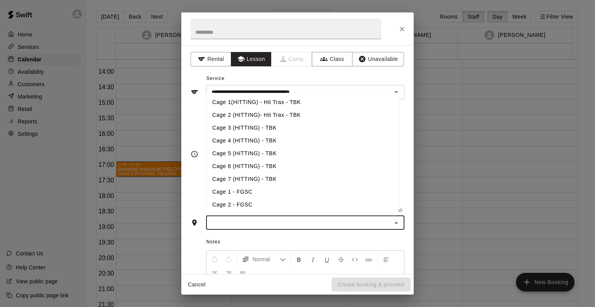
click at [319, 225] on input "text" at bounding box center [299, 222] width 181 height 10
click at [288, 102] on li "Cage 1(HITTING) - Hit Trax - TBK" at bounding box center [302, 102] width 193 height 13
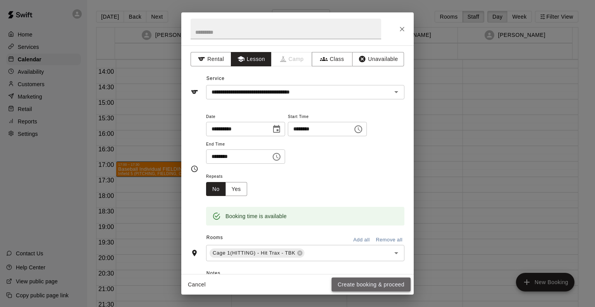
click at [375, 285] on button "Create booking & proceed" at bounding box center [371, 284] width 79 height 14
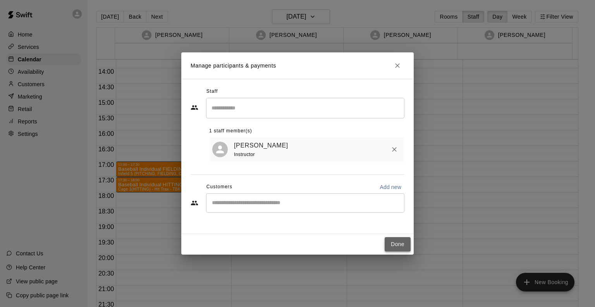
click at [400, 244] on button "Done" at bounding box center [398, 244] width 26 height 14
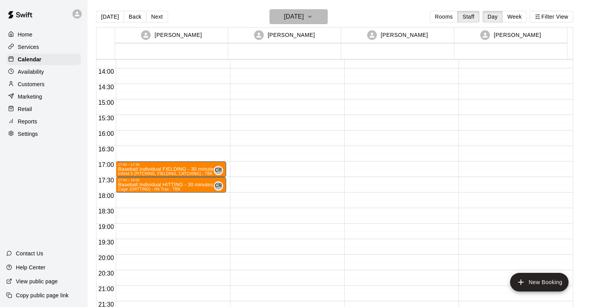
click at [287, 21] on h6 "Tuesday Sep 16" at bounding box center [294, 16] width 20 height 11
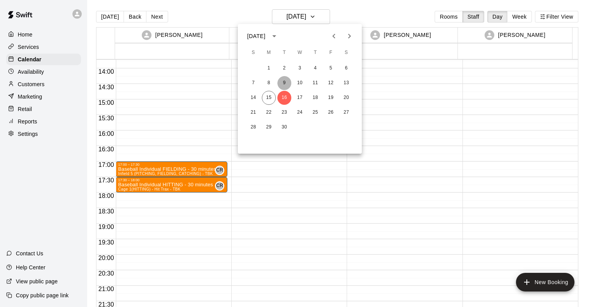
click at [283, 81] on button "9" at bounding box center [285, 83] width 14 height 14
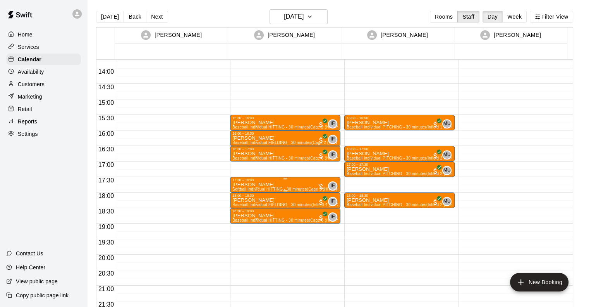
click at [255, 178] on div at bounding box center [286, 178] width 106 height 1
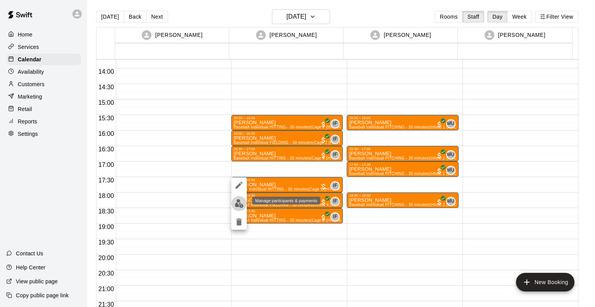
click at [240, 204] on img "edit" at bounding box center [239, 203] width 9 height 9
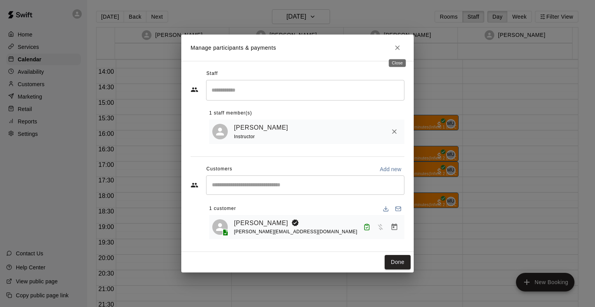
click at [400, 45] on icon "Close" at bounding box center [398, 48] width 8 height 8
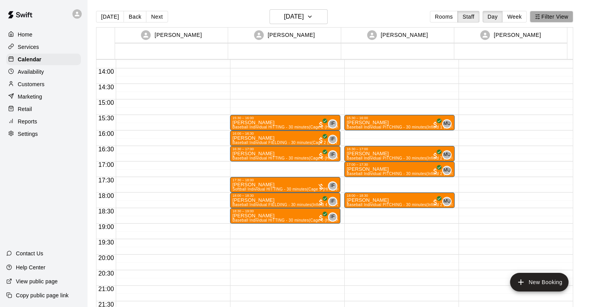
click at [550, 18] on button "Filter View" at bounding box center [551, 17] width 43 height 12
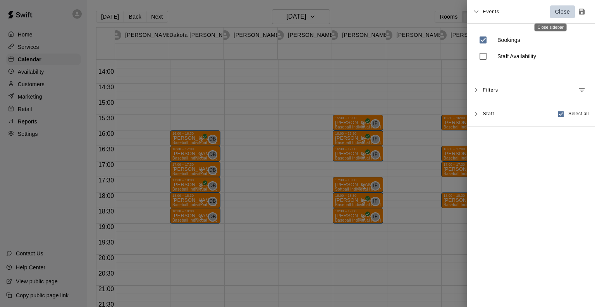
click at [551, 7] on button "Close" at bounding box center [562, 11] width 25 height 13
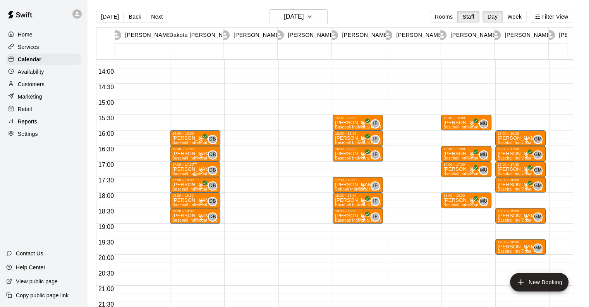
click at [187, 169] on p "Meaghan Jackson" at bounding box center [195, 169] width 46 height 0
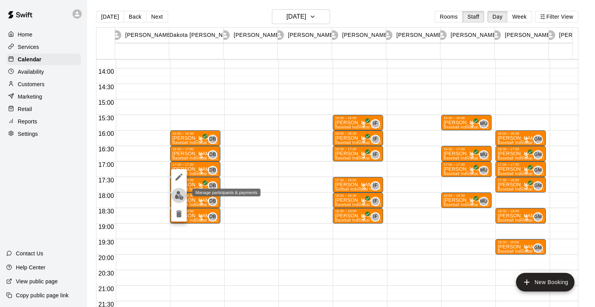
click at [178, 195] on img "edit" at bounding box center [179, 195] width 9 height 9
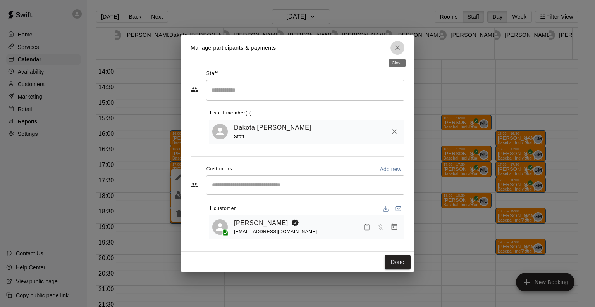
click at [397, 45] on icon "Close" at bounding box center [398, 48] width 8 height 8
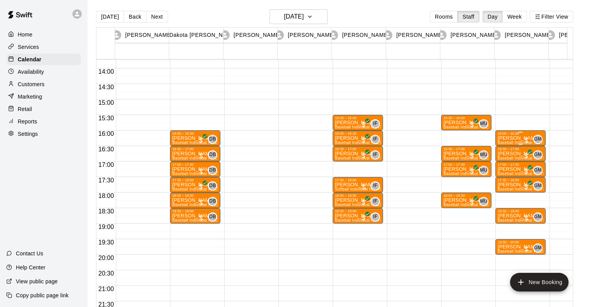
click at [518, 138] on p "Matt Schepers" at bounding box center [521, 138] width 46 height 0
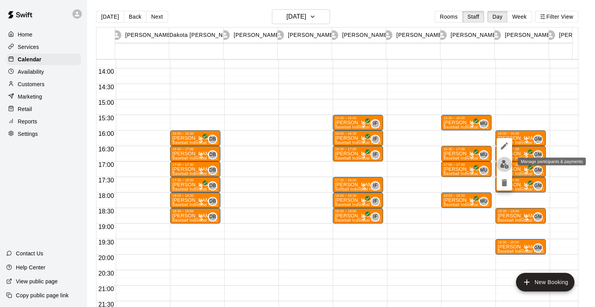
click at [504, 166] on img "edit" at bounding box center [504, 164] width 9 height 9
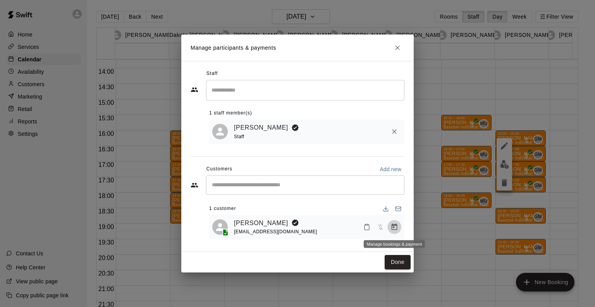
click at [394, 227] on icon "Manage bookings & payment" at bounding box center [395, 226] width 6 height 7
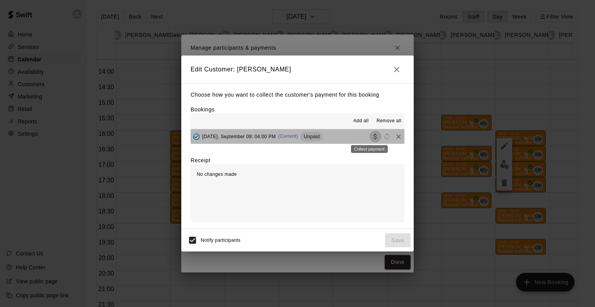
click at [372, 135] on icon "Collect payment" at bounding box center [376, 137] width 8 height 8
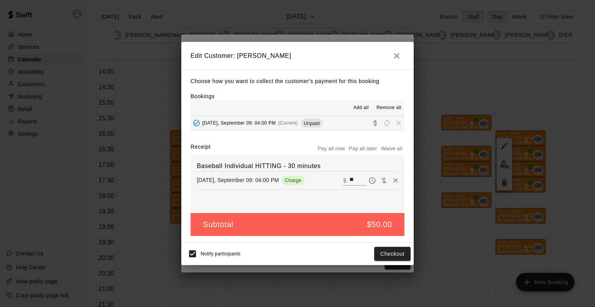
click at [313, 122] on span "Unpaid" at bounding box center [312, 123] width 22 height 6
click at [397, 59] on icon "button" at bounding box center [396, 55] width 9 height 9
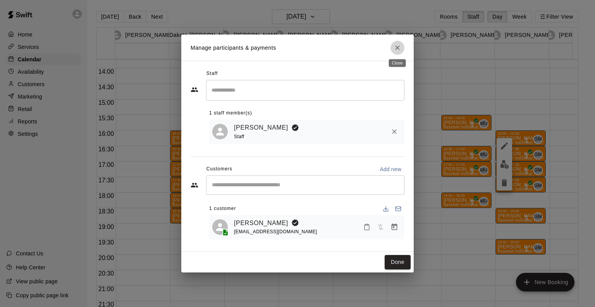
click at [402, 48] on button "Close" at bounding box center [398, 48] width 14 height 14
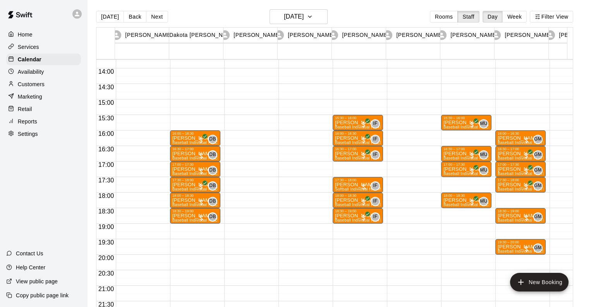
click at [45, 90] on div "Customers" at bounding box center [43, 84] width 75 height 12
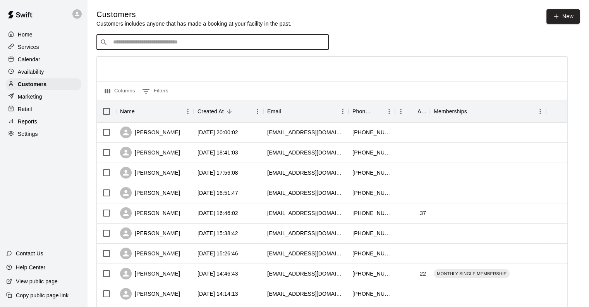
click at [163, 42] on input "Search customers by name or email" at bounding box center [218, 42] width 215 height 8
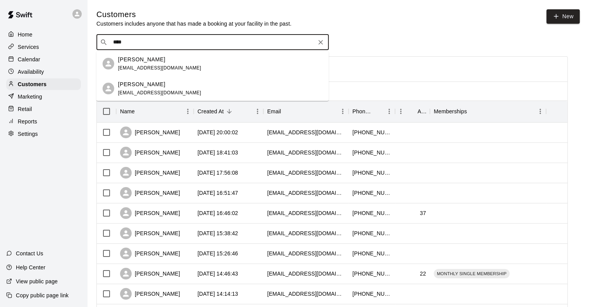
type input "*****"
click at [134, 63] on div "Matt Schepers mattschepers1989@hotmail.com" at bounding box center [159, 63] width 83 height 17
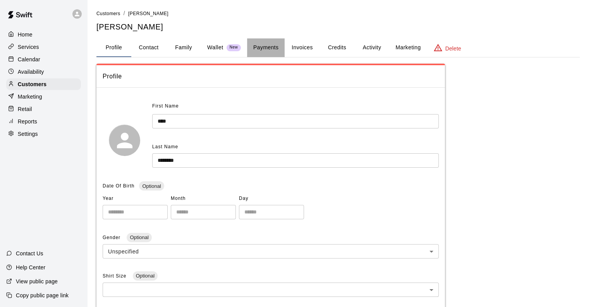
click at [271, 46] on button "Payments" at bounding box center [266, 47] width 38 height 19
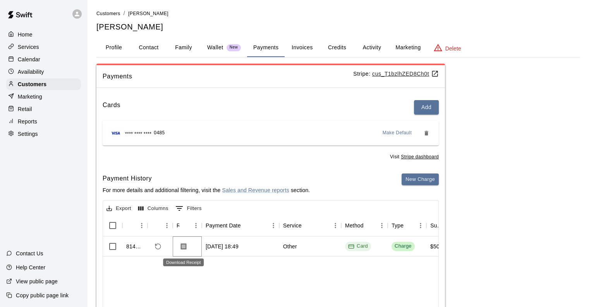
click at [182, 245] on icon "Download Receipt" at bounding box center [184, 246] width 6 height 7
click at [367, 52] on button "Activity" at bounding box center [372, 47] width 35 height 19
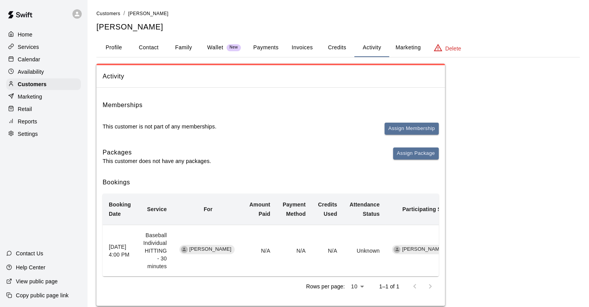
scroll to position [20, 0]
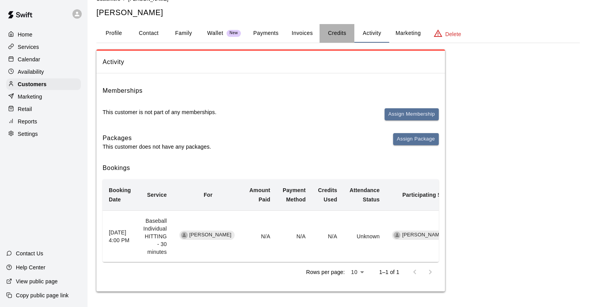
click at [344, 26] on button "Credits" at bounding box center [337, 33] width 35 height 19
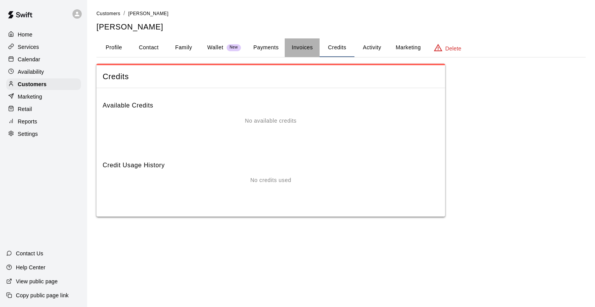
click at [307, 48] on button "Invoices" at bounding box center [302, 47] width 35 height 19
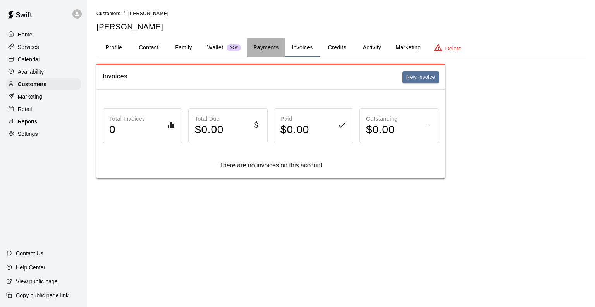
click at [267, 47] on button "Payments" at bounding box center [266, 47] width 38 height 19
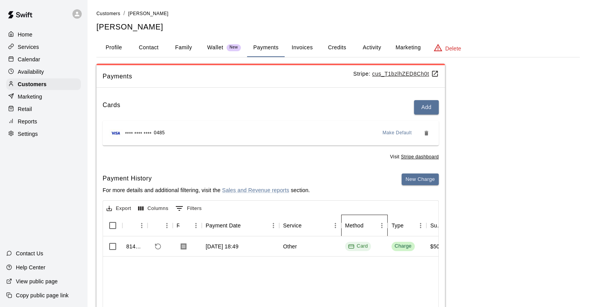
drag, startPoint x: 360, startPoint y: 230, endPoint x: 360, endPoint y: 240, distance: 9.7
click at [360, 240] on div "Id Refund Receipt Payment Date Service Method Type Subtotal Tax Custom Fee Tota…" at bounding box center [271, 279] width 336 height 131
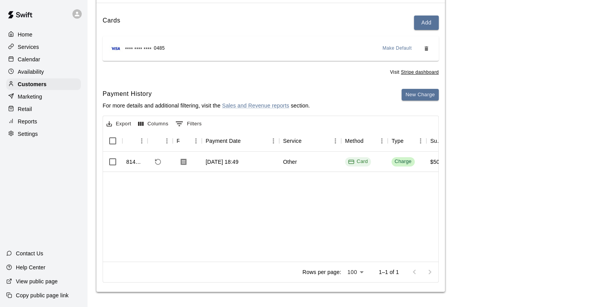
scroll to position [84, 0]
click at [239, 161] on div "13 Sept 2025, 18:49" at bounding box center [222, 162] width 33 height 8
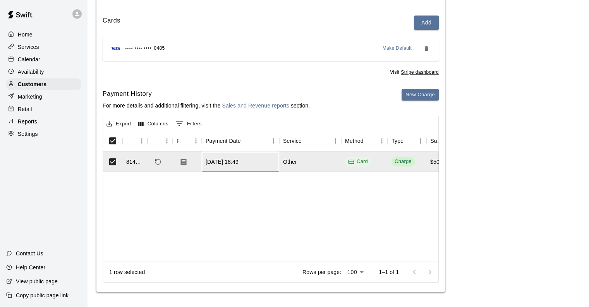
click at [214, 159] on div "13 Sept 2025, 18:49" at bounding box center [222, 162] width 33 height 8
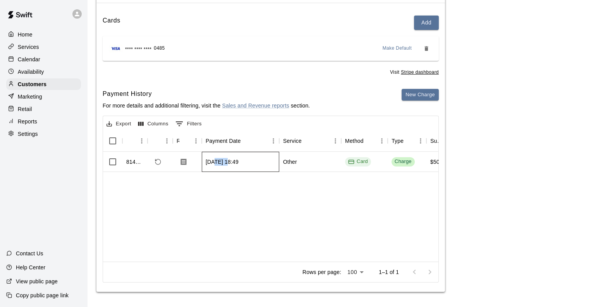
click at [214, 159] on div "13 Sept 2025, 18:49" at bounding box center [222, 162] width 33 height 8
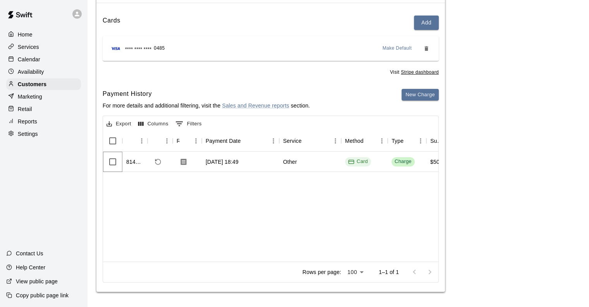
scroll to position [0, 0]
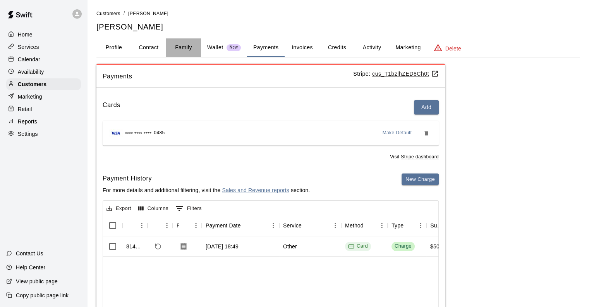
click at [184, 48] on button "Family" at bounding box center [183, 47] width 35 height 19
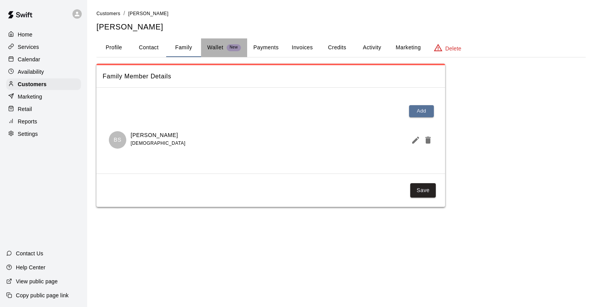
click at [219, 45] on p "Wallet" at bounding box center [215, 47] width 16 height 8
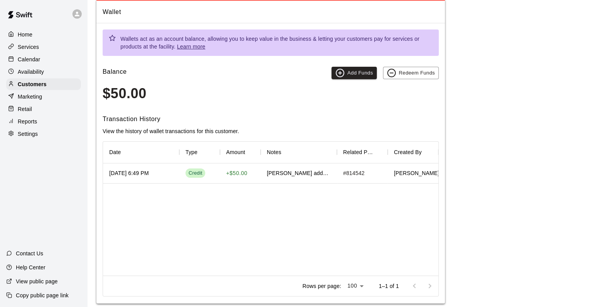
scroll to position [76, 0]
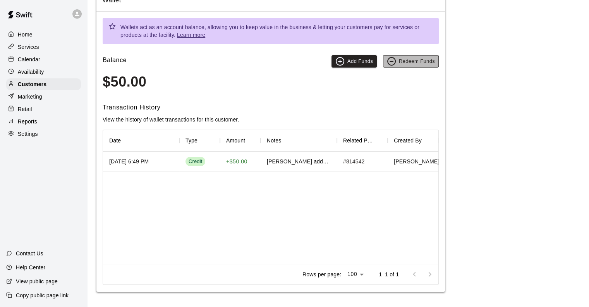
click at [402, 60] on button "Redeem Funds" at bounding box center [411, 61] width 56 height 12
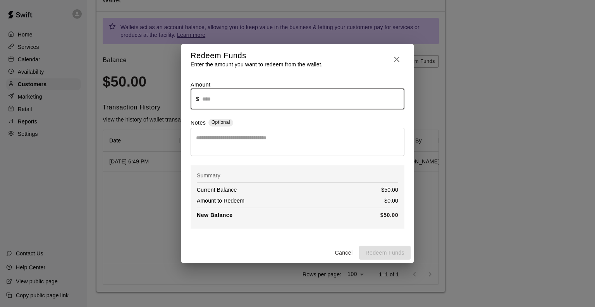
click at [340, 94] on input "text" at bounding box center [303, 98] width 202 height 21
type input "*****"
click at [393, 59] on icon "button" at bounding box center [396, 59] width 9 height 9
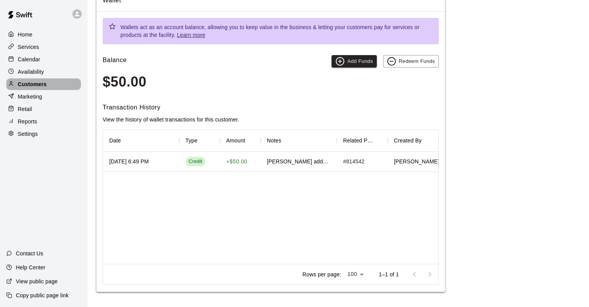
click at [31, 85] on p "Customers" at bounding box center [32, 84] width 29 height 8
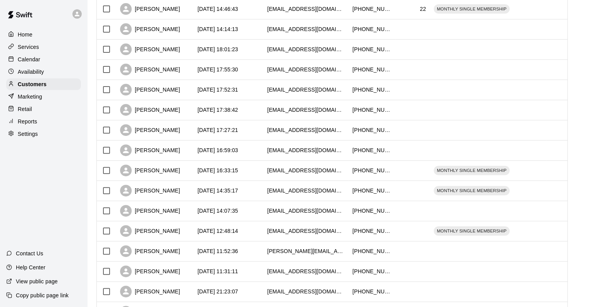
scroll to position [265, 0]
click at [160, 262] on div "[PERSON_NAME]" at bounding box center [155, 271] width 78 height 20
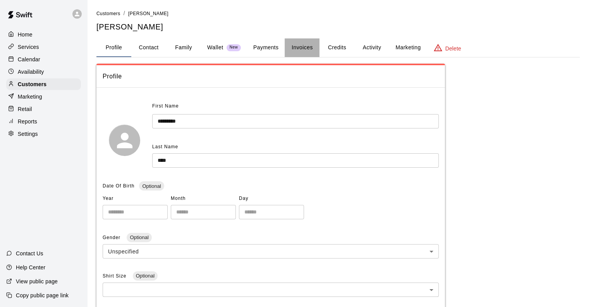
click at [307, 48] on button "Invoices" at bounding box center [302, 47] width 35 height 19
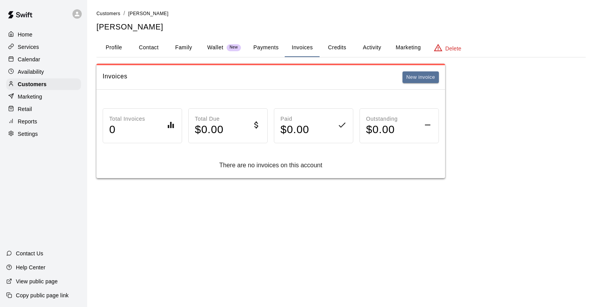
click at [372, 47] on button "Activity" at bounding box center [372, 47] width 35 height 19
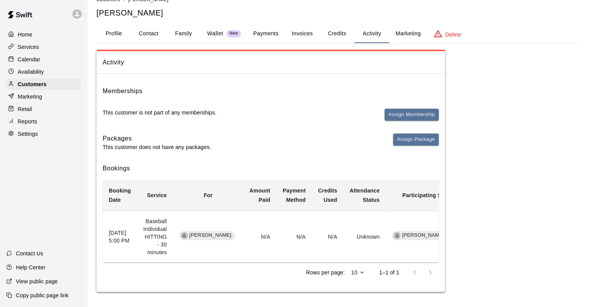
scroll to position [14, 0]
click at [298, 33] on button "Invoices" at bounding box center [302, 34] width 35 height 19
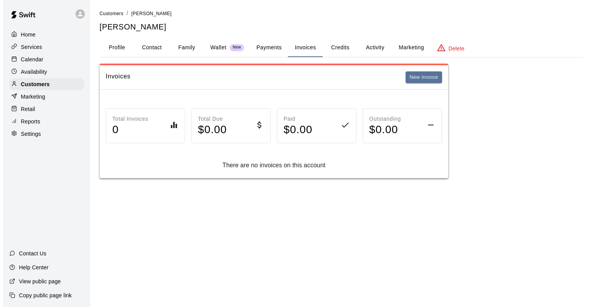
scroll to position [0, 0]
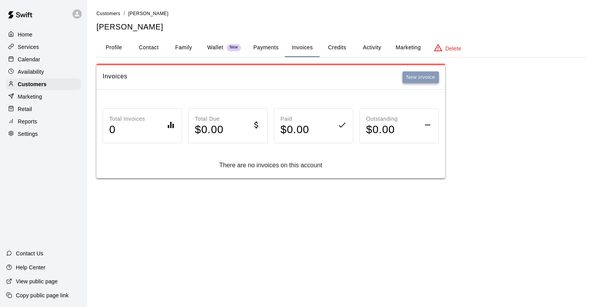
click at [419, 78] on button "New invoice" at bounding box center [421, 77] width 36 height 12
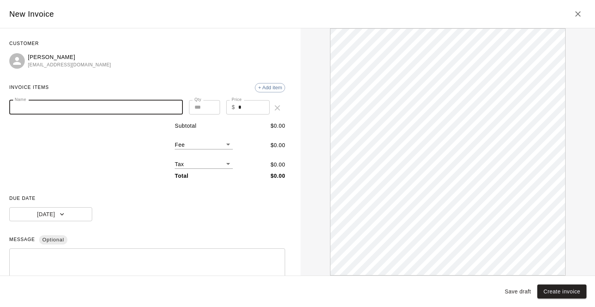
click at [169, 110] on input "Name" at bounding box center [96, 107] width 174 height 14
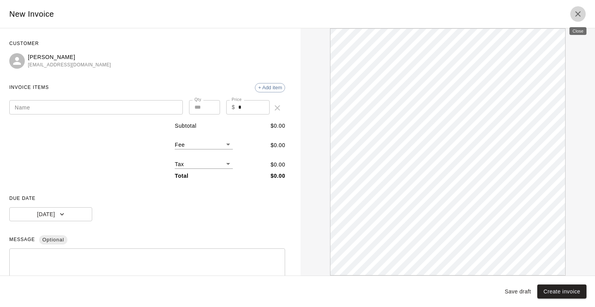
click at [580, 14] on icon "Close" at bounding box center [578, 13] width 9 height 9
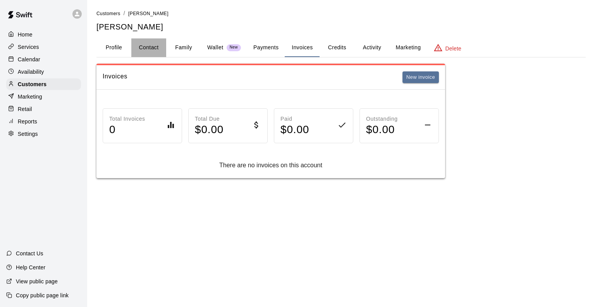
click at [152, 48] on button "Contact" at bounding box center [148, 47] width 35 height 19
select select "**"
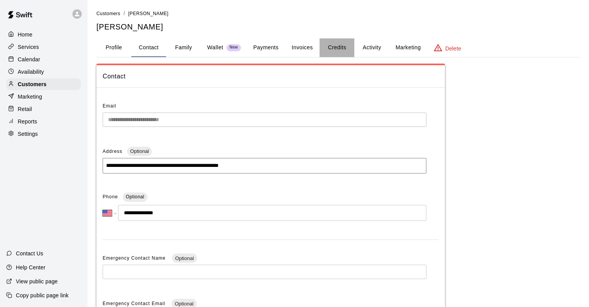
click at [339, 47] on button "Credits" at bounding box center [337, 47] width 35 height 19
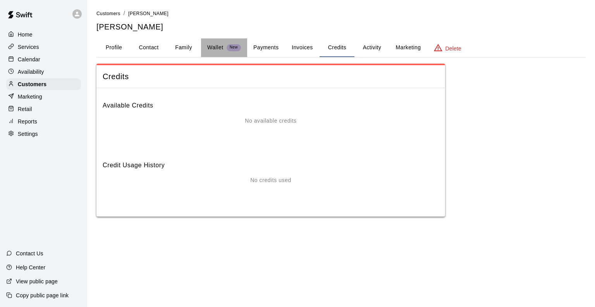
click at [220, 49] on p "Wallet" at bounding box center [215, 47] width 16 height 8
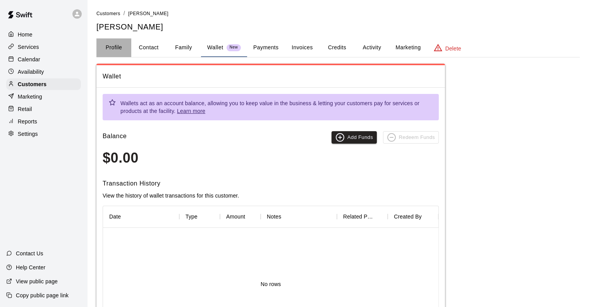
click at [112, 44] on button "Profile" at bounding box center [114, 47] width 35 height 19
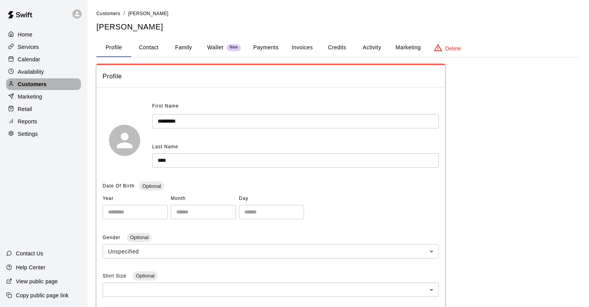
click at [29, 88] on p "Customers" at bounding box center [32, 84] width 29 height 8
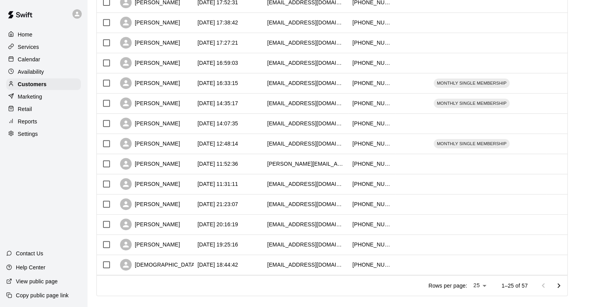
scroll to position [363, 0]
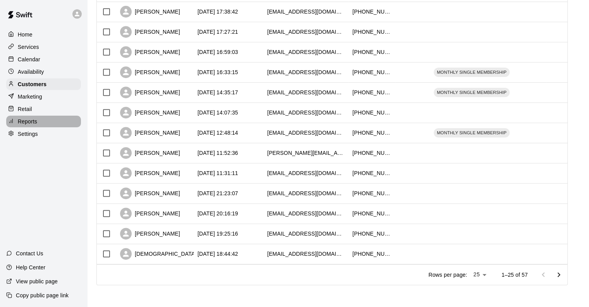
click at [35, 125] on p "Reports" at bounding box center [27, 121] width 19 height 8
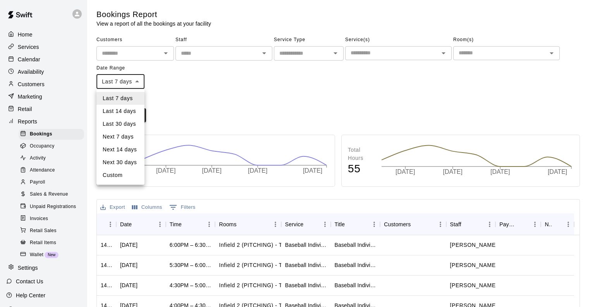
click at [136, 78] on body "Home Services Calendar Availability Customers Marketing Retail Reports Bookings…" at bounding box center [297, 236] width 595 height 473
click at [250, 72] on div at bounding box center [297, 153] width 595 height 307
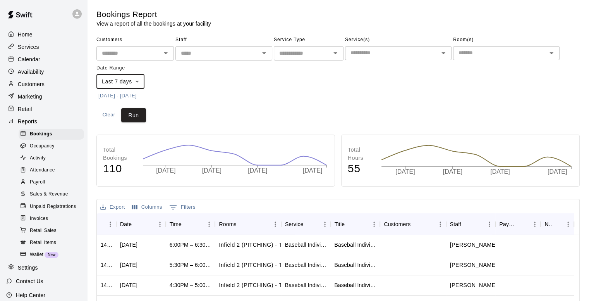
click at [51, 198] on span "Sales & Revenue" at bounding box center [49, 194] width 38 height 8
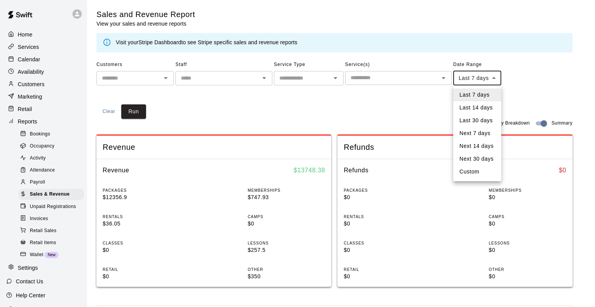
click at [494, 81] on body "Home Services Calendar Availability Customers Marketing Retail Reports Bookings…" at bounding box center [297, 289] width 595 height 579
click at [488, 103] on li "Last 14 days" at bounding box center [477, 107] width 48 height 13
type input "******"
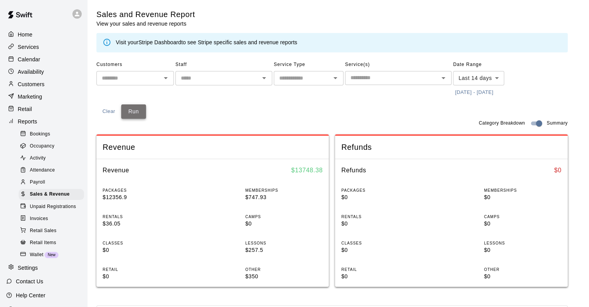
click at [124, 113] on button "Run" at bounding box center [133, 111] width 25 height 14
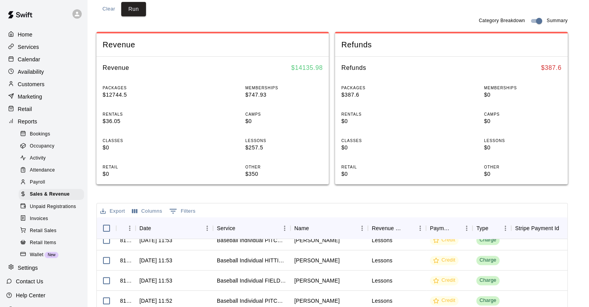
scroll to position [95, 0]
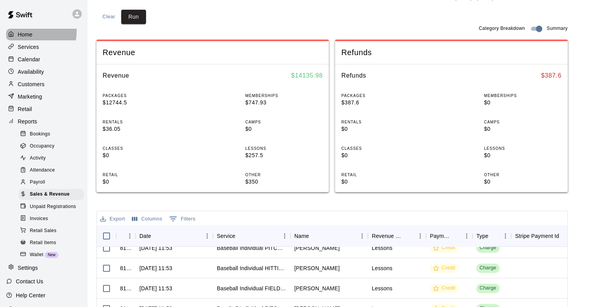
click at [33, 31] on div "Home" at bounding box center [43, 35] width 75 height 12
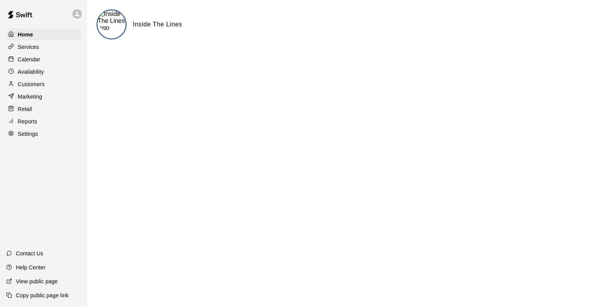
click at [107, 30] on img at bounding box center [112, 20] width 28 height 21
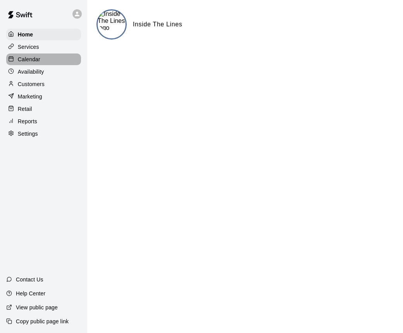
click at [44, 59] on div "Calendar" at bounding box center [43, 59] width 75 height 12
